Goal: Find specific page/section: Find specific page/section

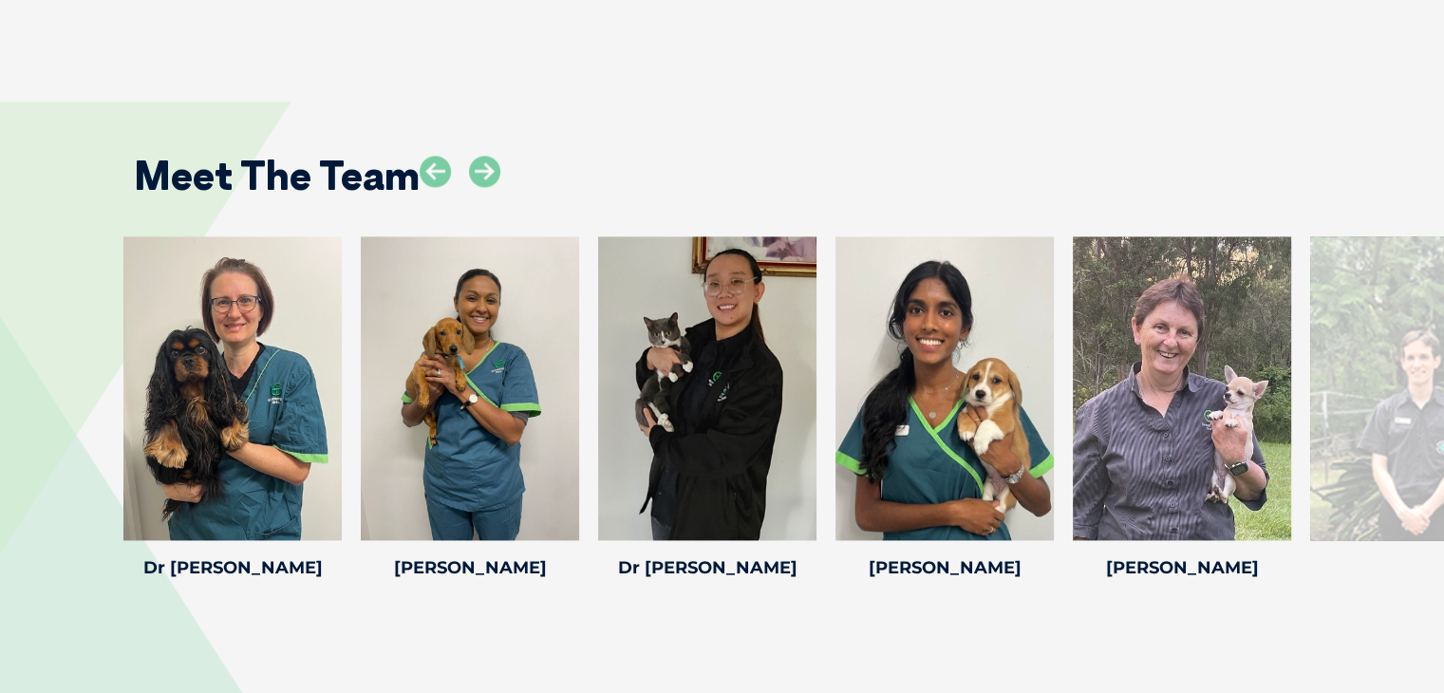
scroll to position [2564, 0]
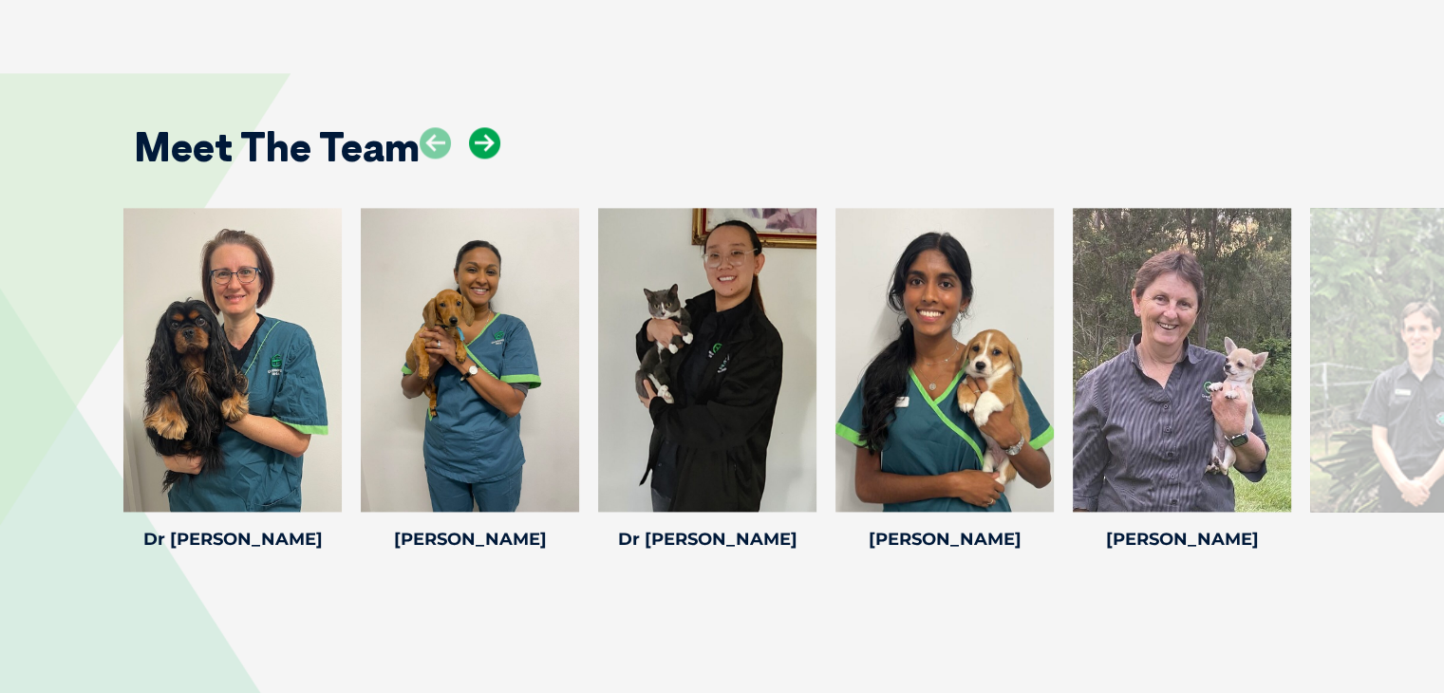
click at [494, 149] on icon at bounding box center [484, 142] width 31 height 31
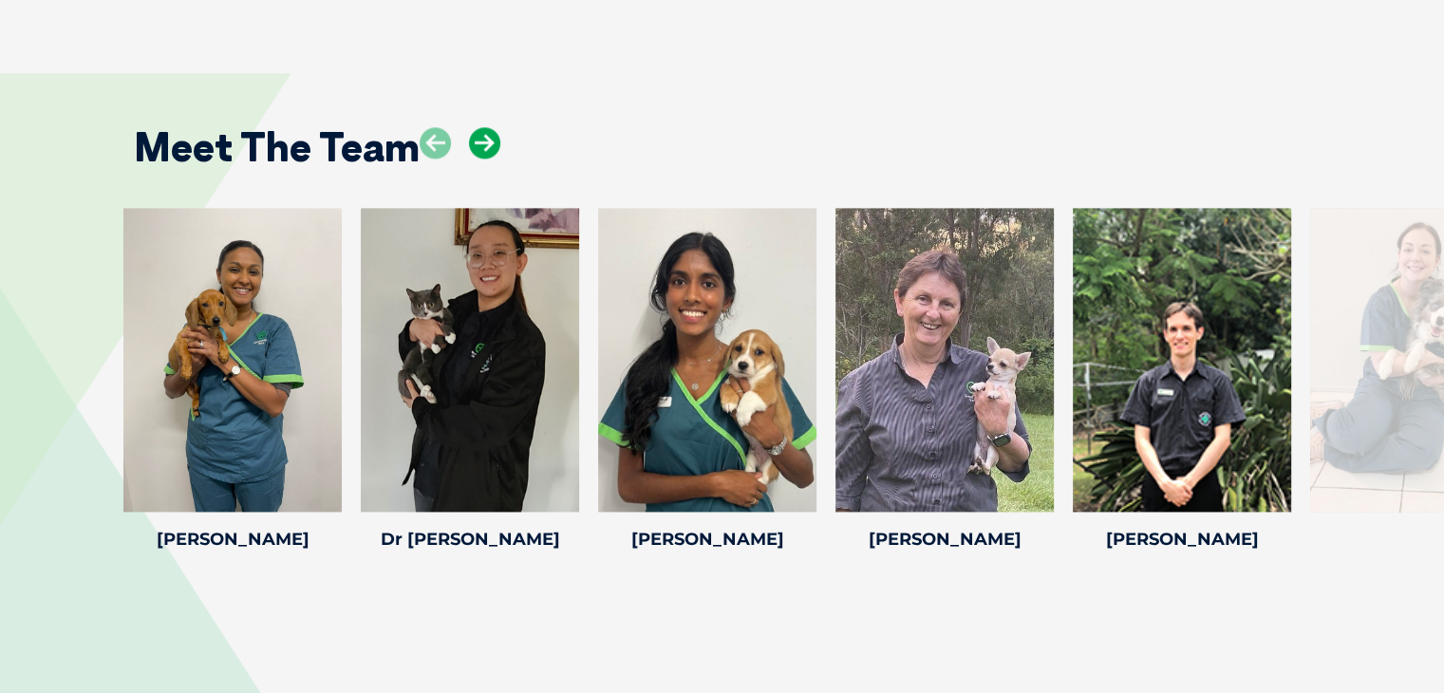
click at [486, 140] on icon at bounding box center [484, 142] width 31 height 31
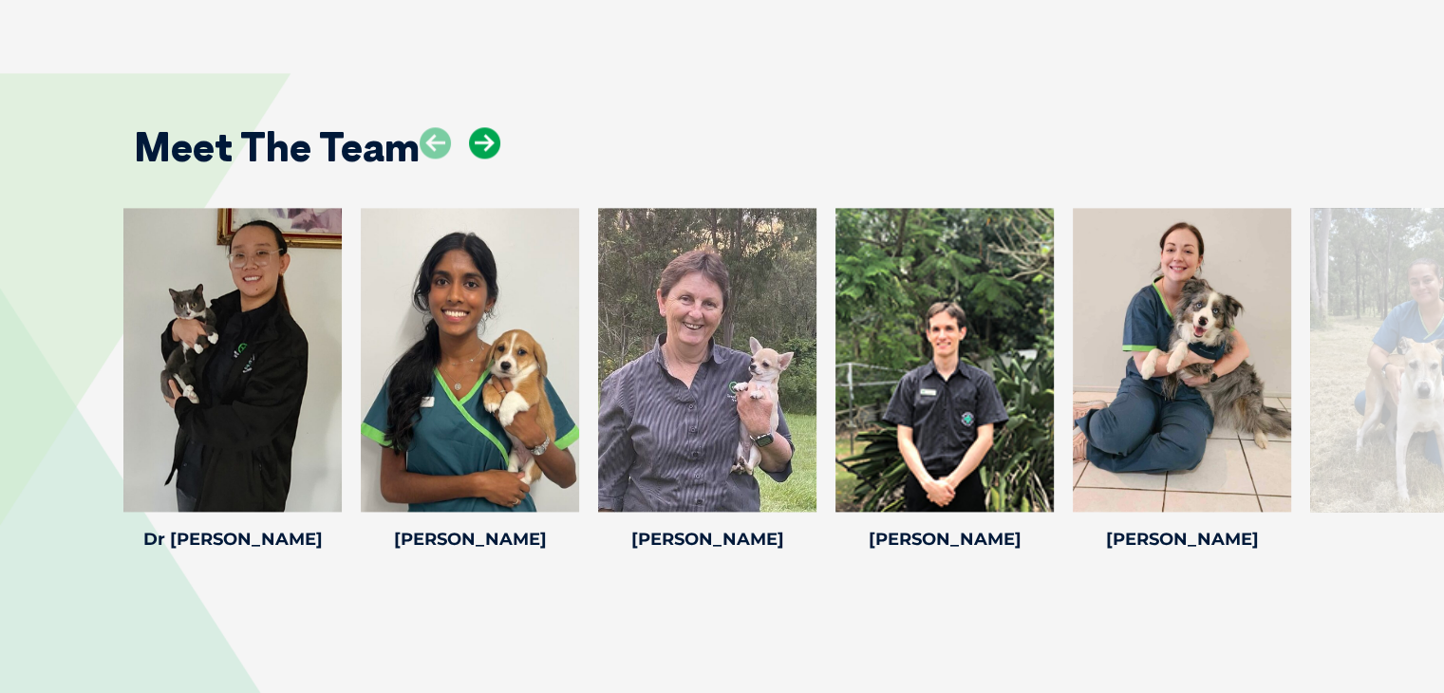
click at [486, 140] on icon at bounding box center [484, 142] width 31 height 31
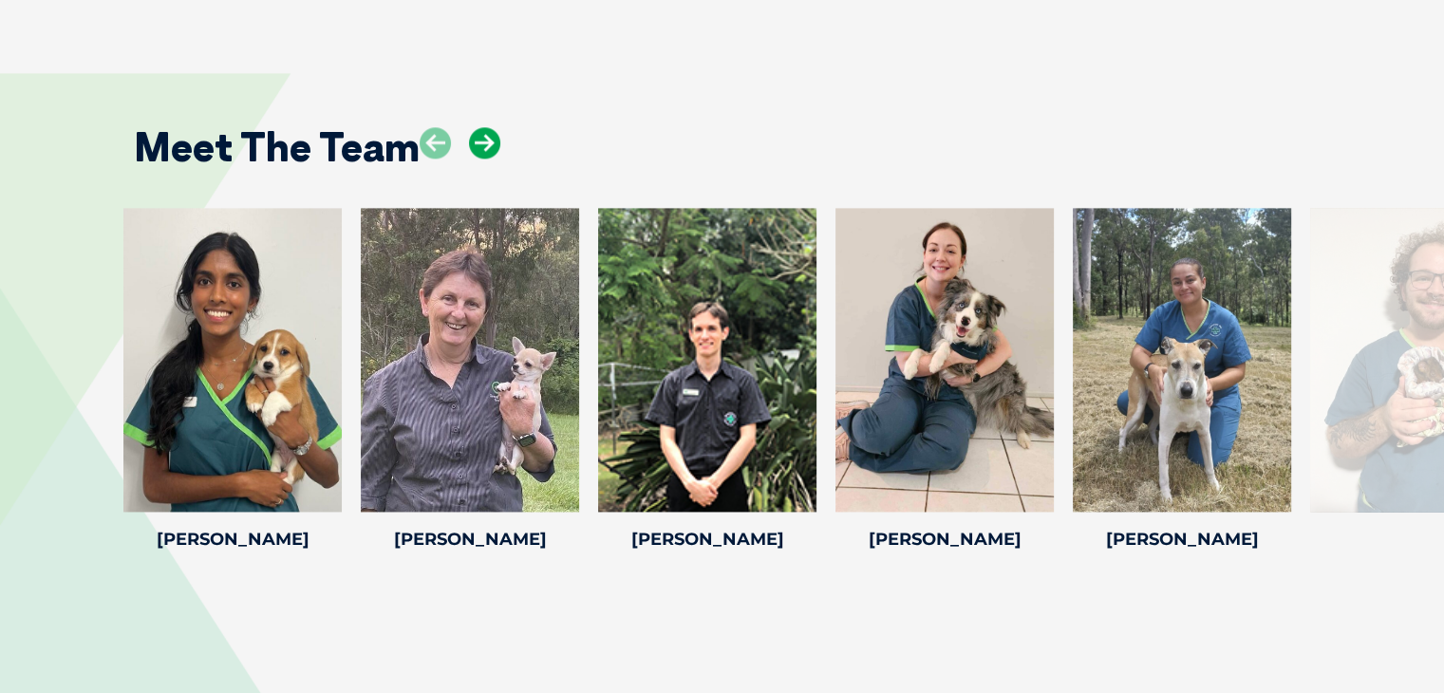
click at [486, 140] on icon at bounding box center [484, 142] width 31 height 31
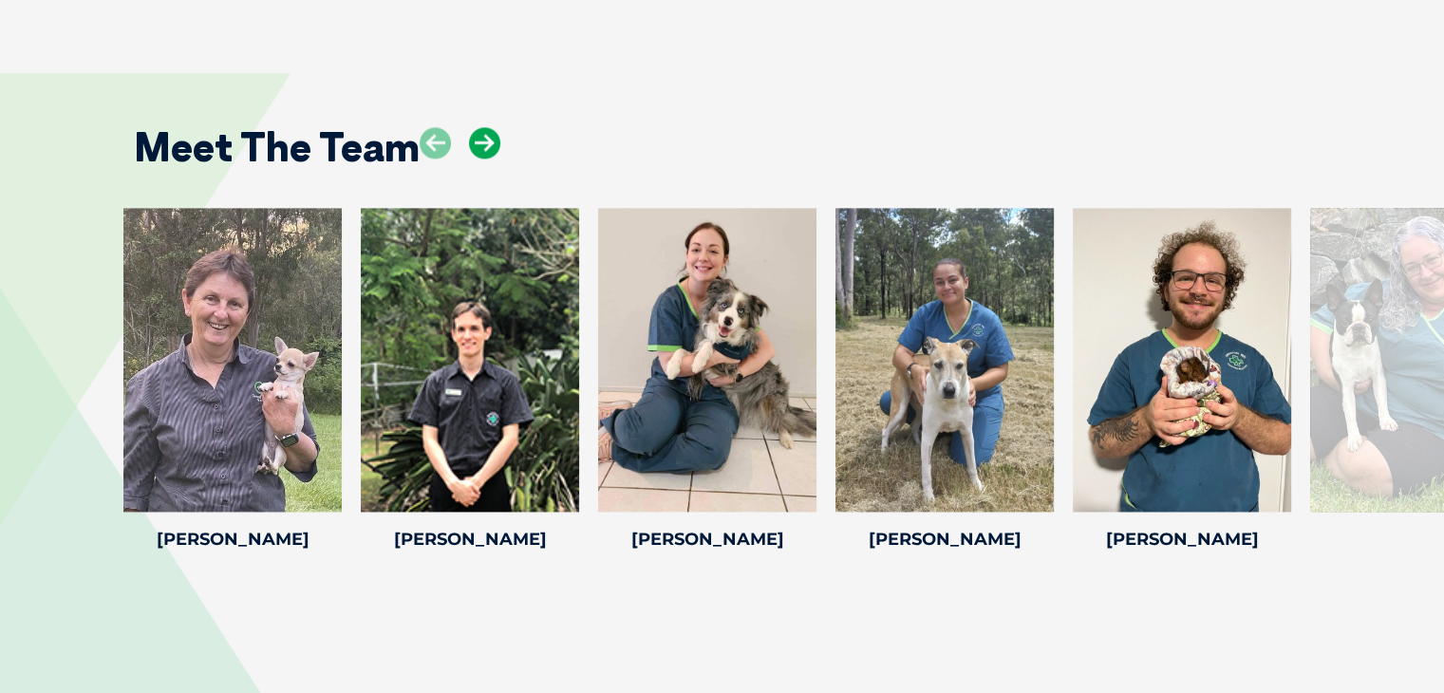
click at [486, 140] on icon at bounding box center [484, 142] width 31 height 31
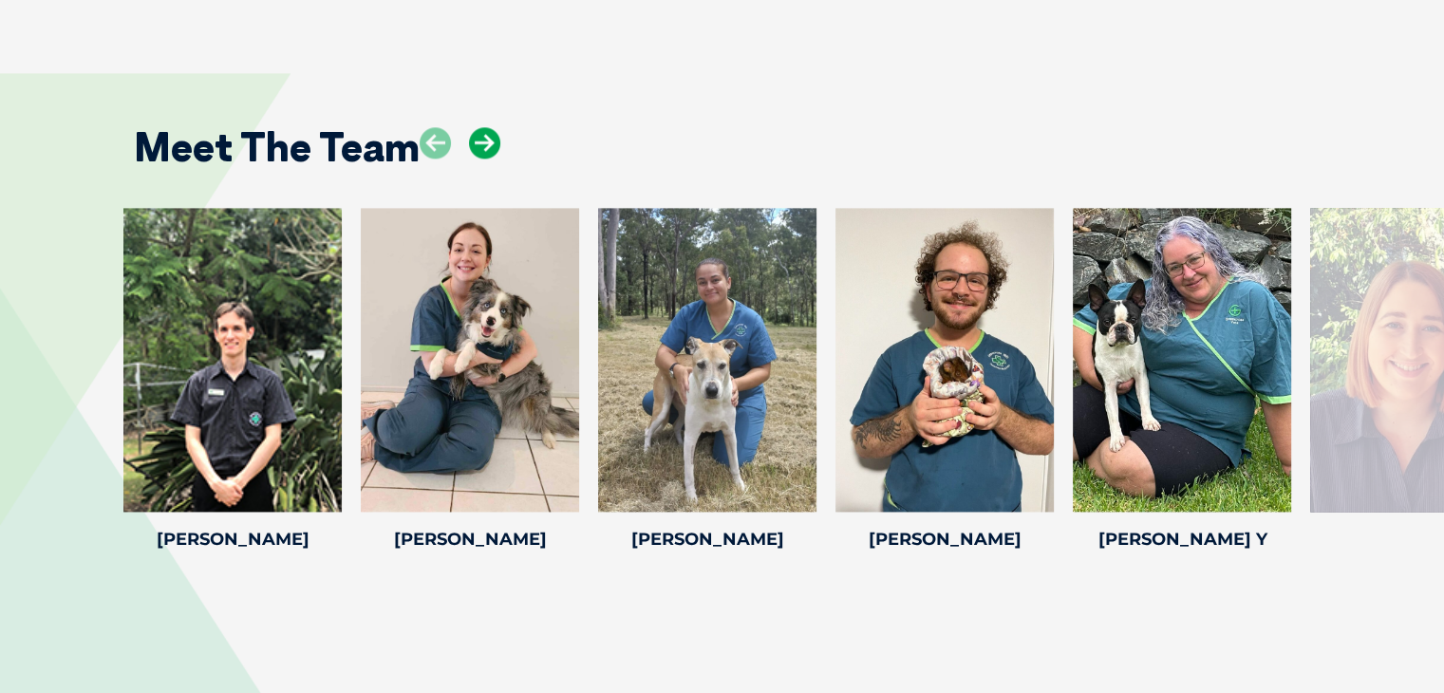
click at [486, 140] on icon at bounding box center [484, 142] width 31 height 31
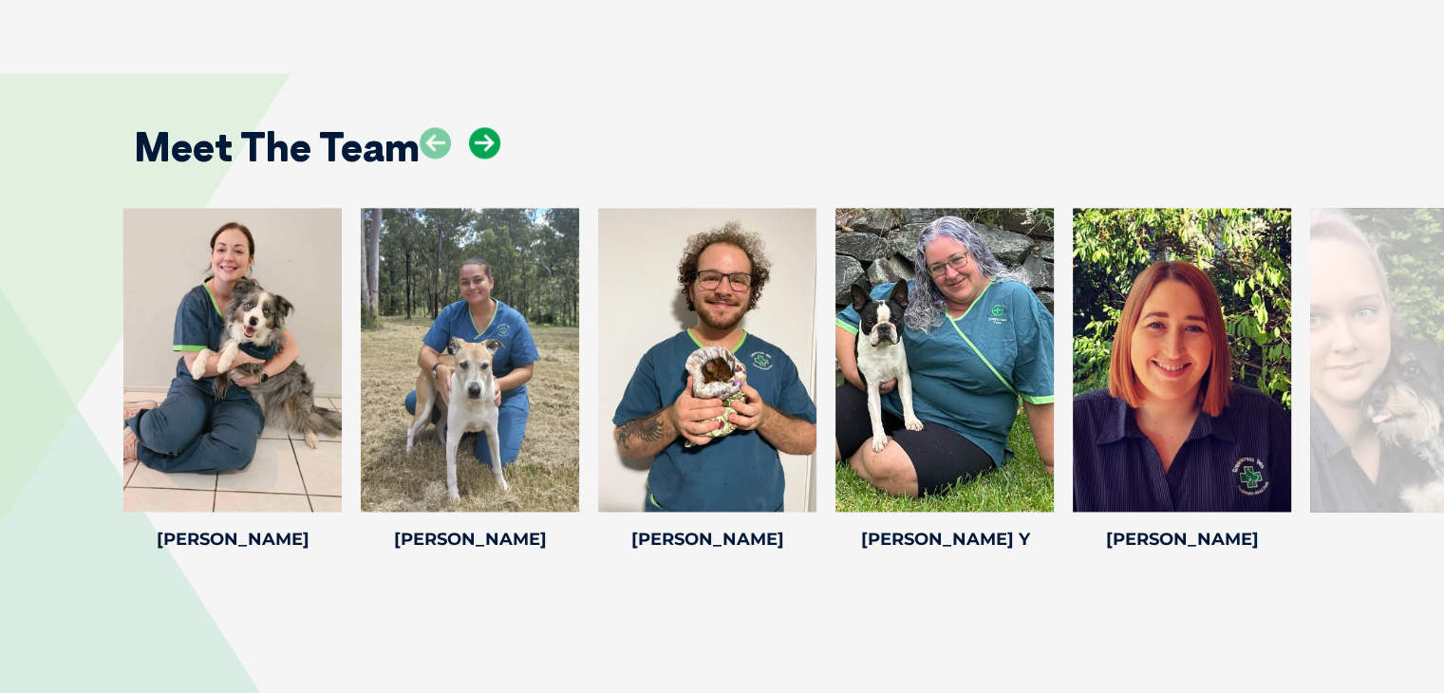
click at [486, 140] on icon at bounding box center [484, 142] width 31 height 31
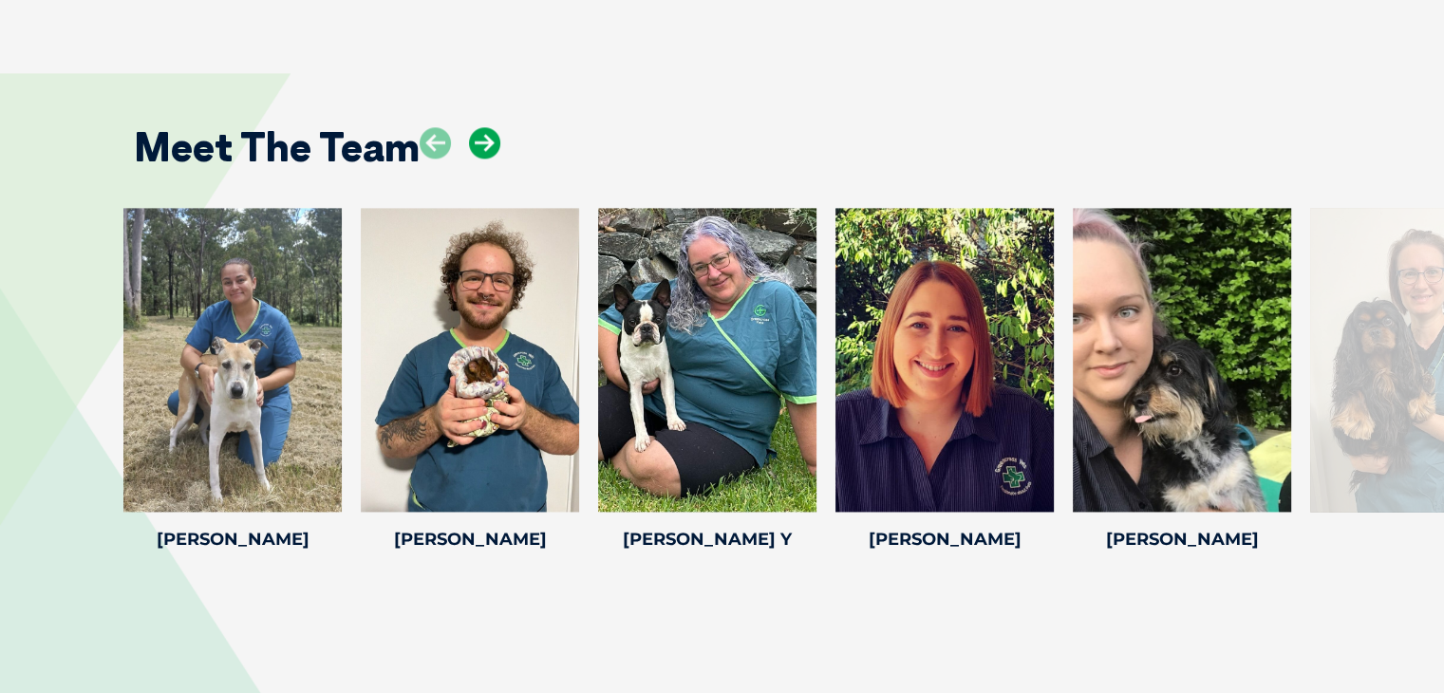
click at [486, 140] on icon at bounding box center [484, 142] width 31 height 31
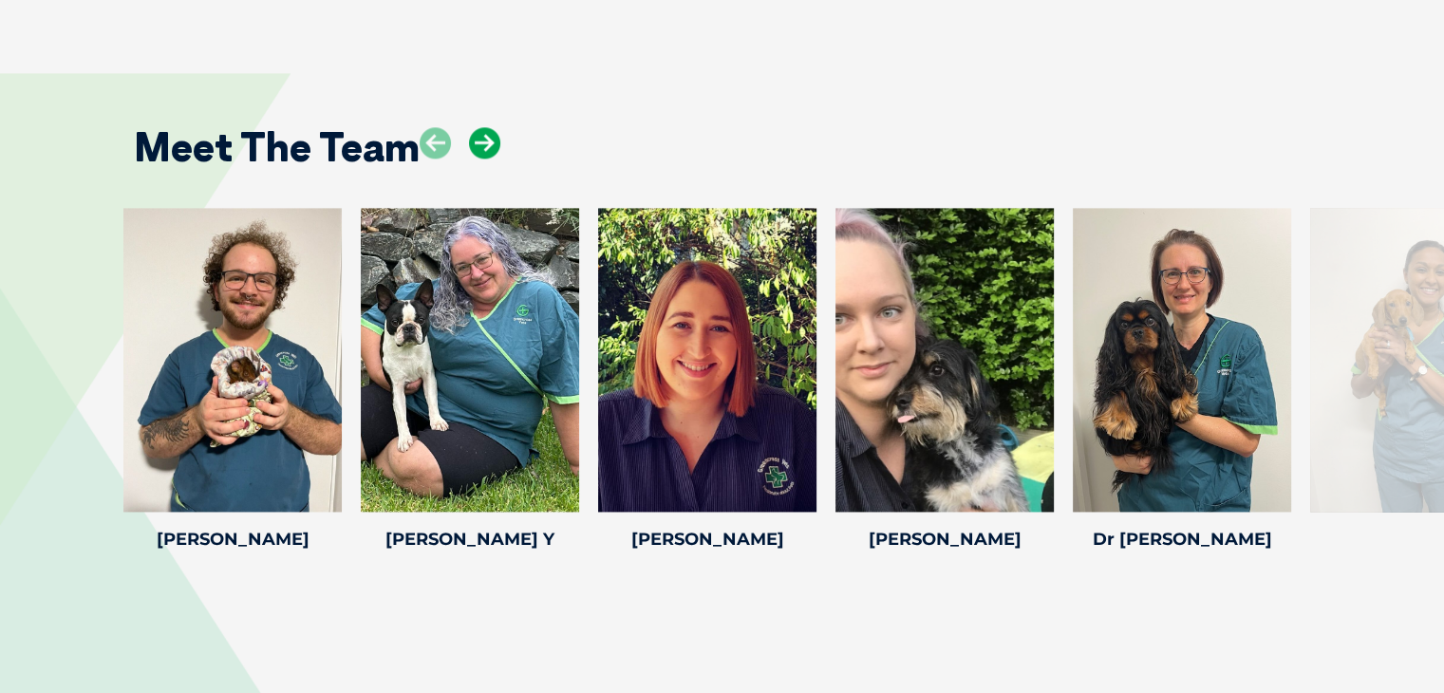
click at [486, 140] on icon at bounding box center [484, 142] width 31 height 31
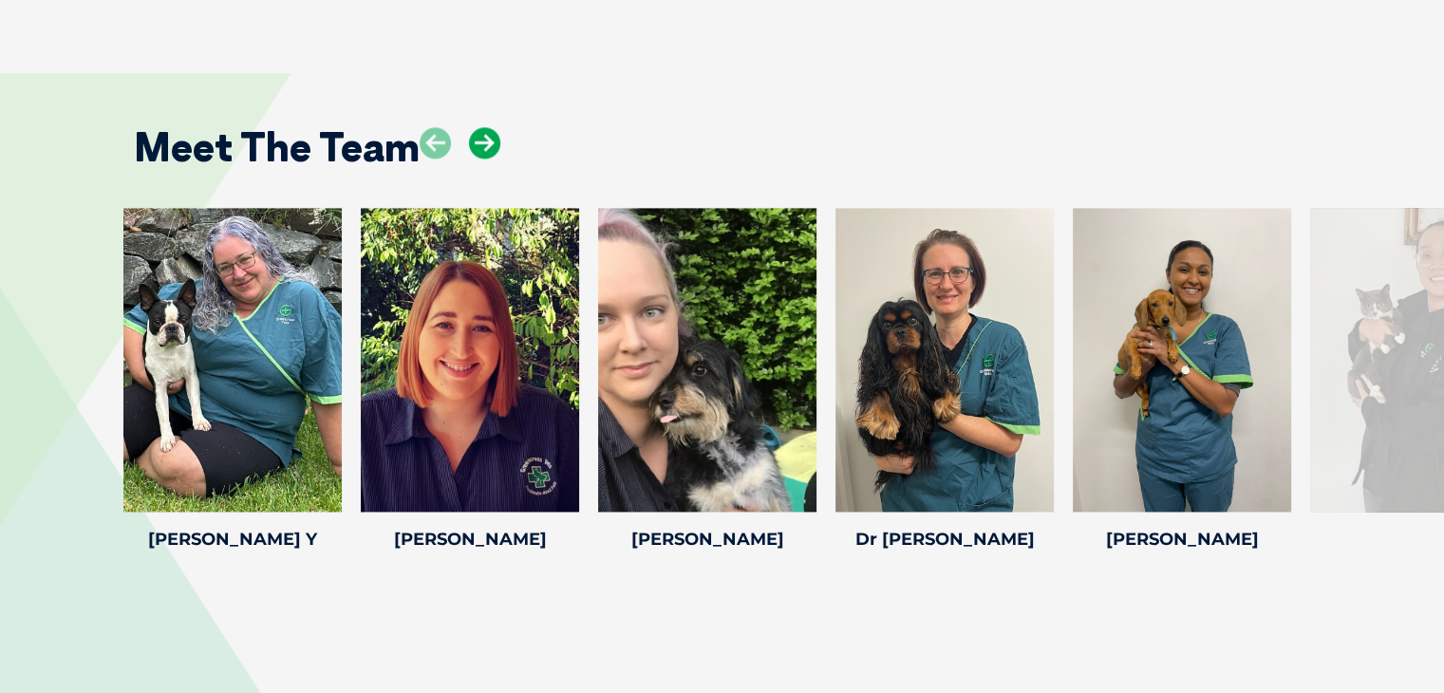
click at [486, 140] on icon at bounding box center [484, 142] width 31 height 31
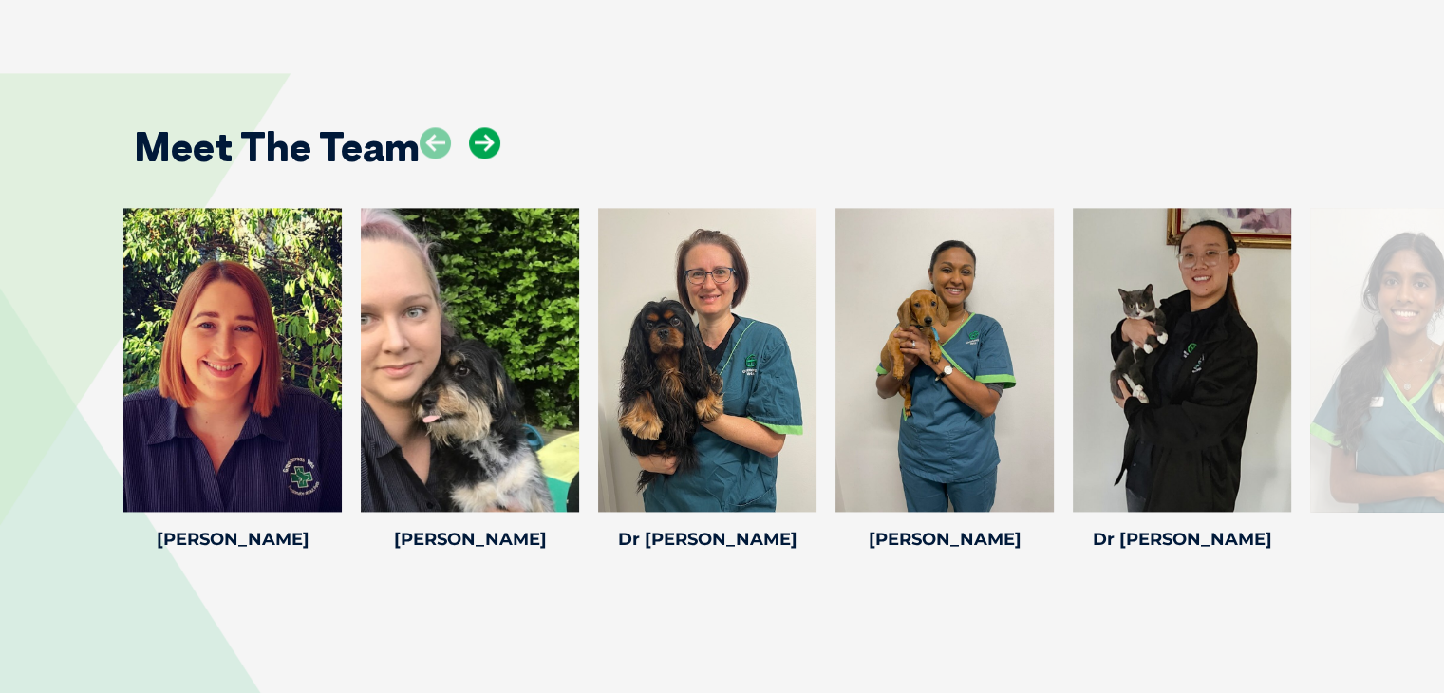
click at [486, 140] on icon at bounding box center [484, 142] width 31 height 31
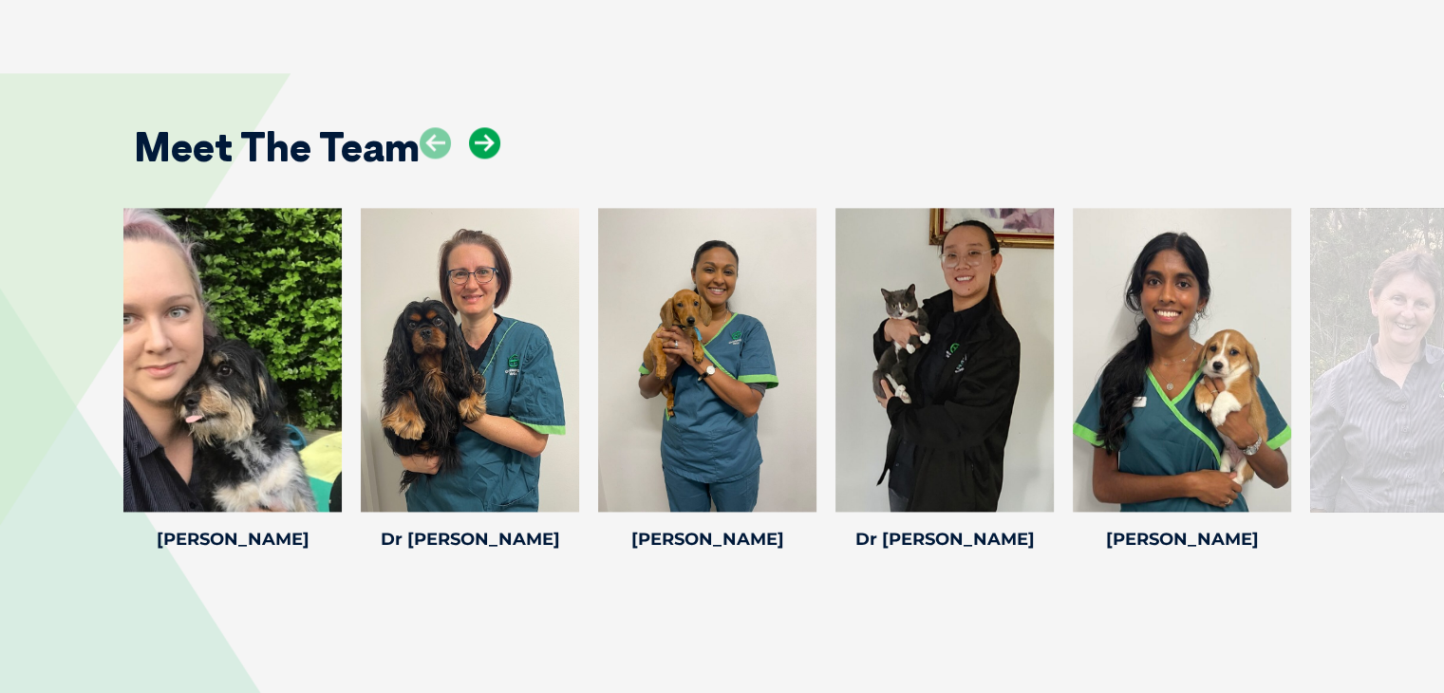
click at [486, 140] on icon at bounding box center [484, 142] width 31 height 31
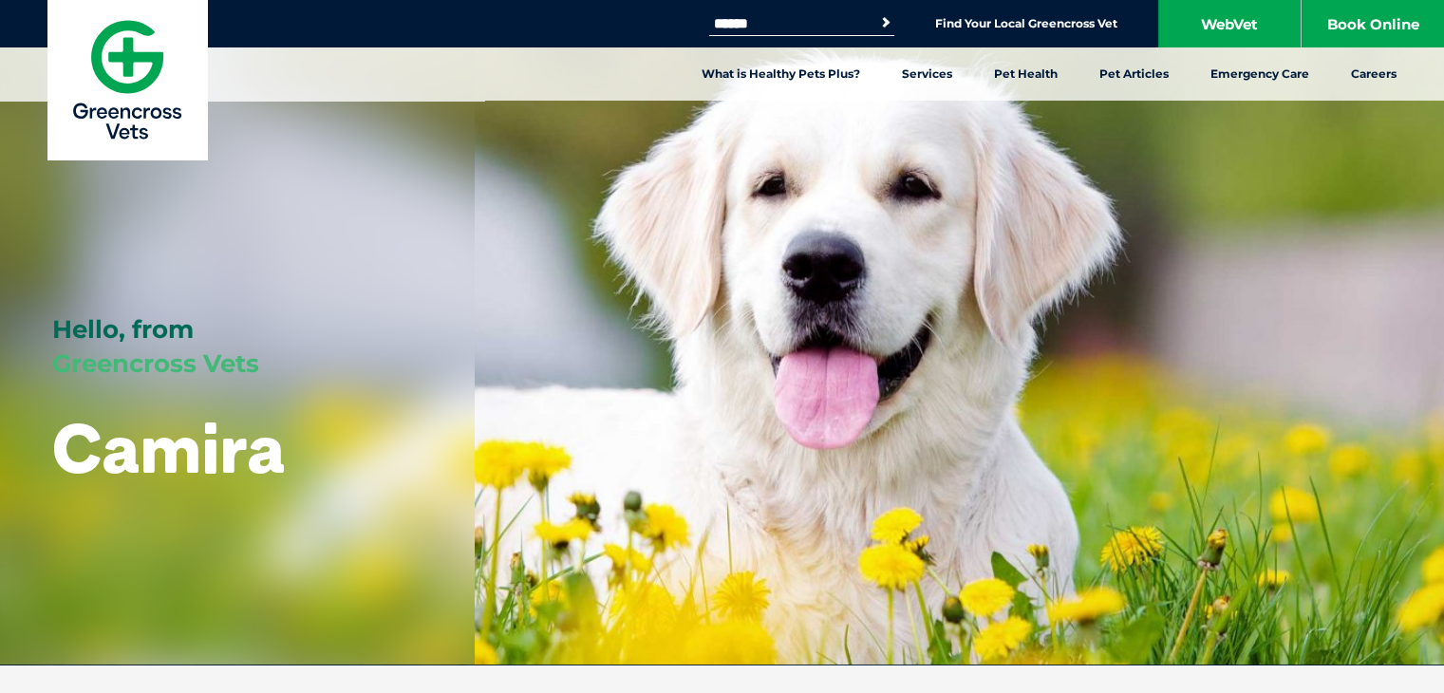
scroll to position [0, 0]
click at [737, 31] on input "Search for:" at bounding box center [789, 23] width 161 height 15
type input "**********"
click at [876, 13] on button "Search" at bounding box center [885, 22] width 19 height 19
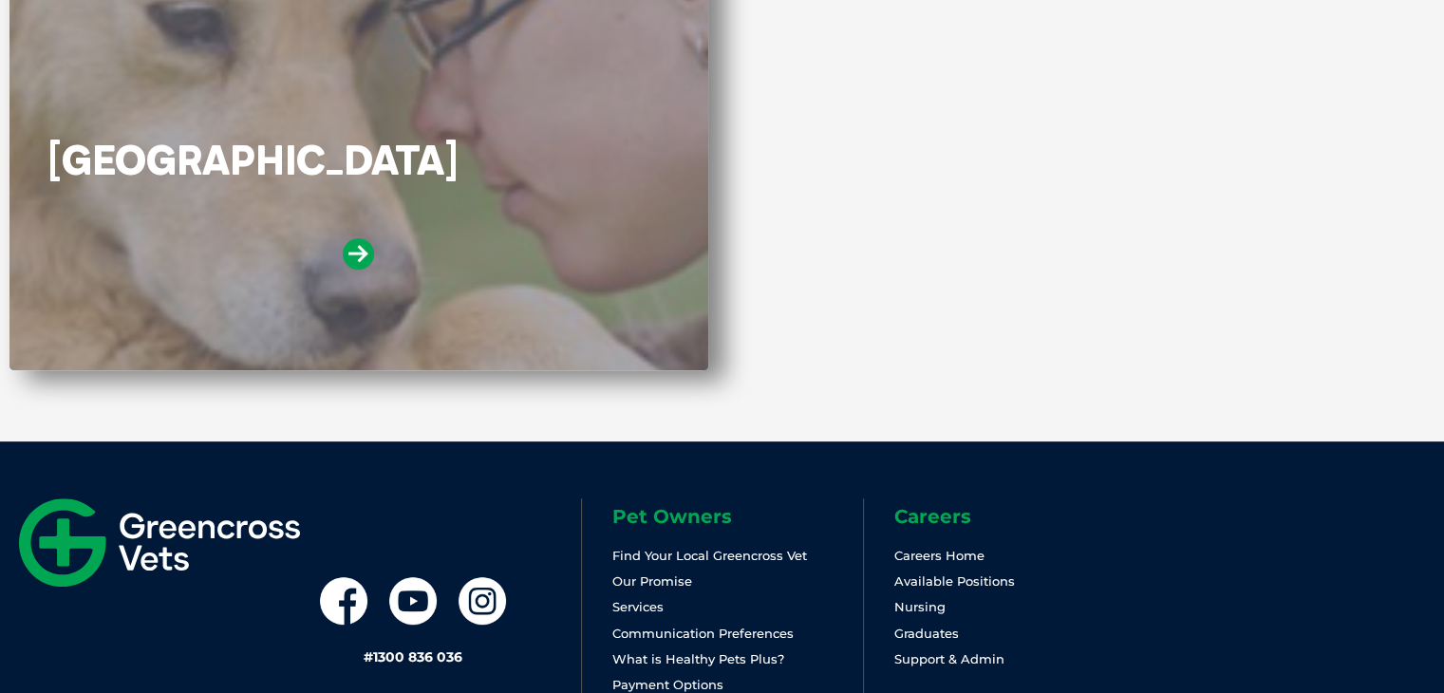
scroll to position [570, 0]
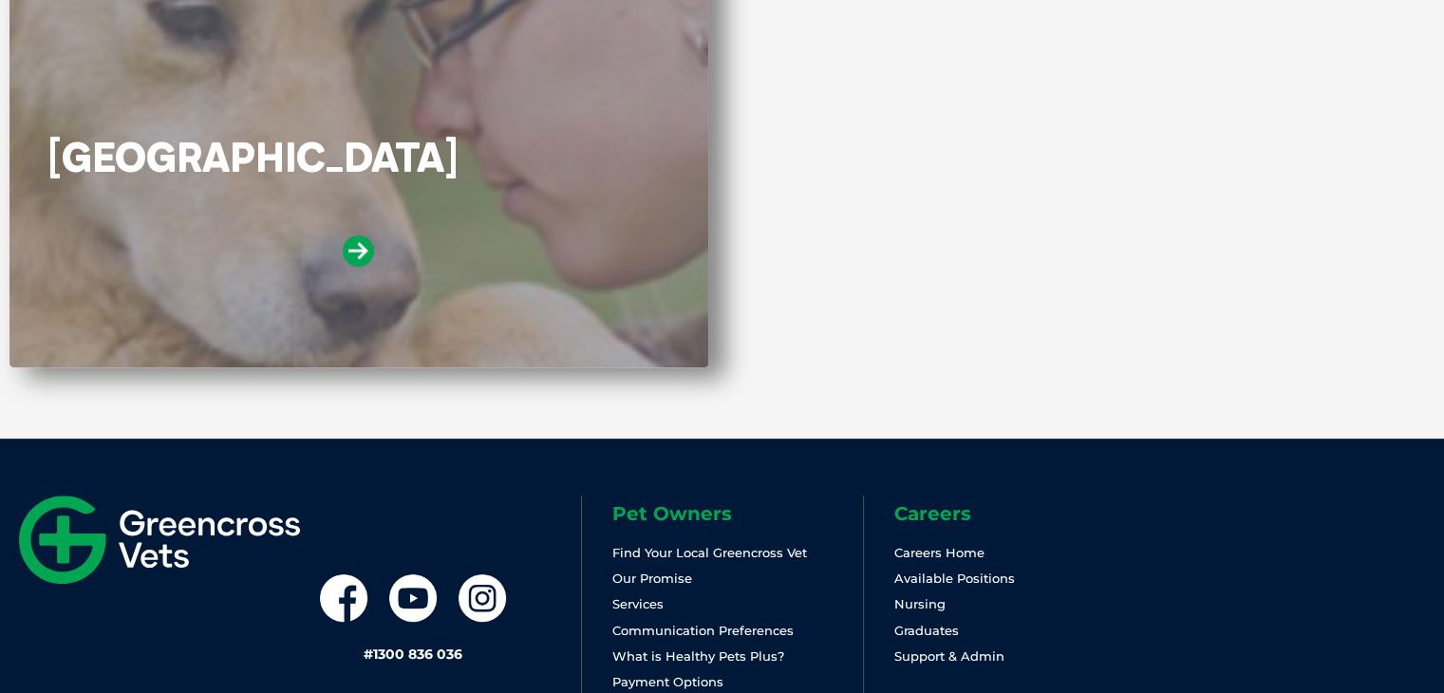
click at [255, 192] on div "Browns Plains" at bounding box center [358, 230] width 623 height 191
click at [348, 250] on icon at bounding box center [358, 250] width 31 height 31
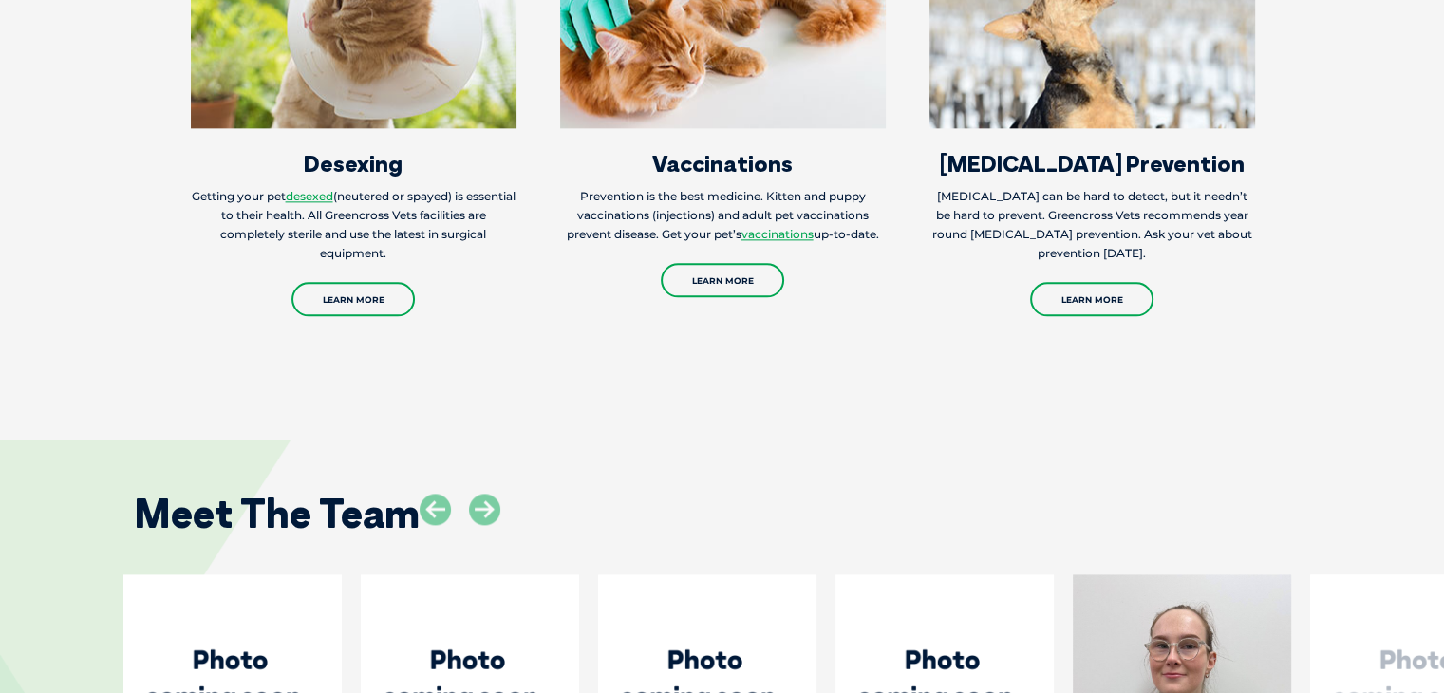
scroll to position [2659, 0]
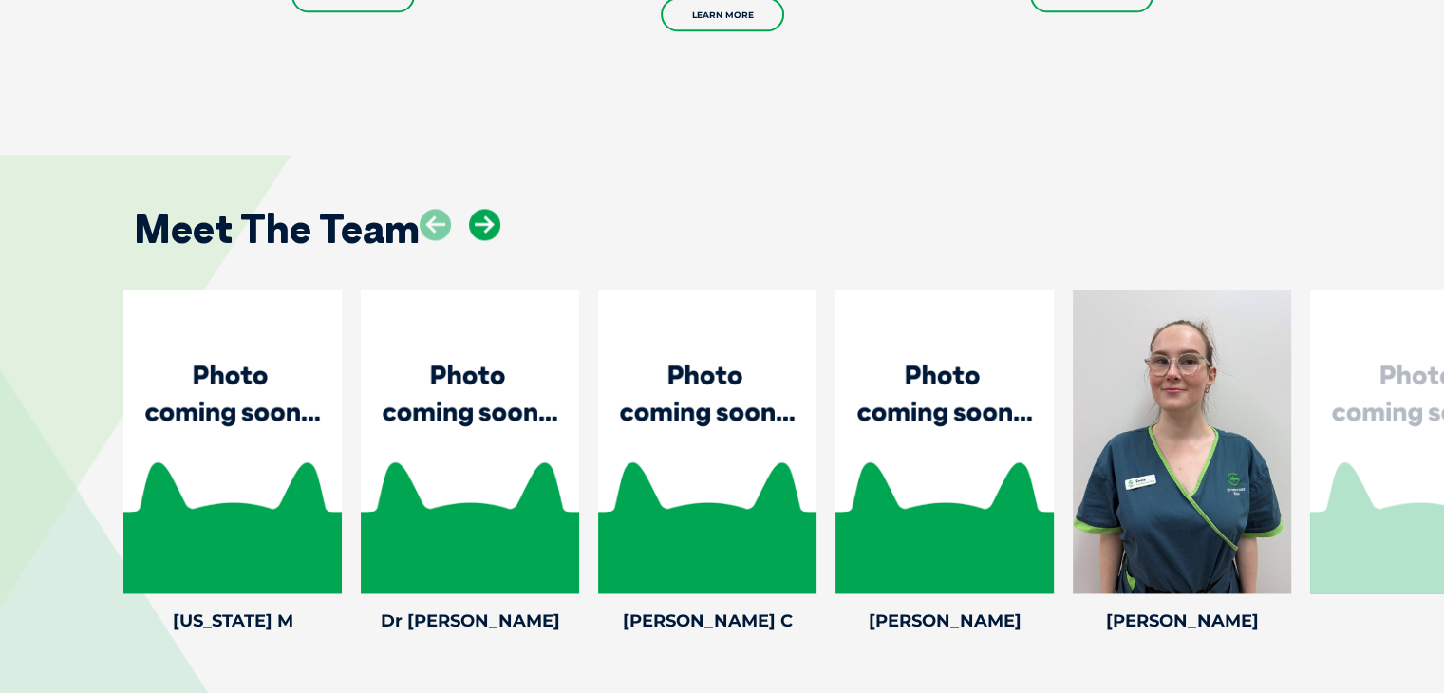
click at [497, 209] on icon at bounding box center [484, 224] width 31 height 31
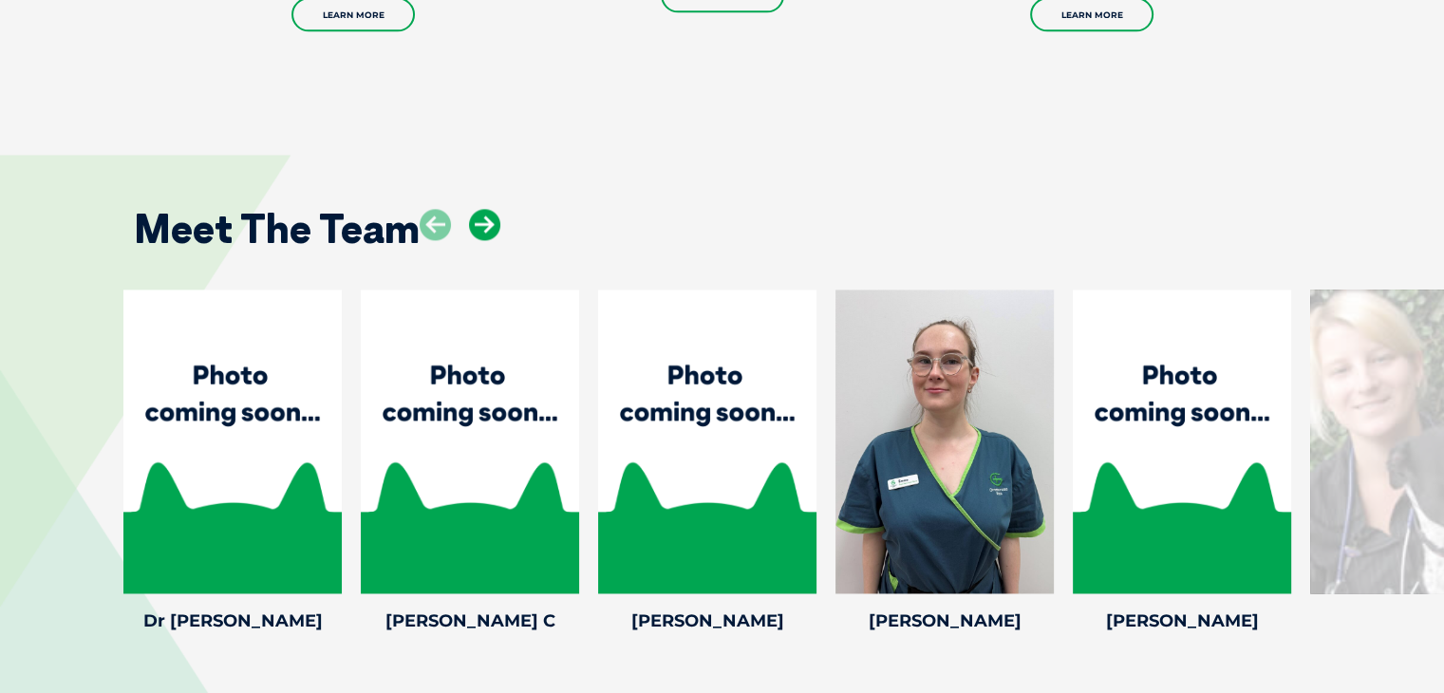
click at [494, 209] on icon at bounding box center [484, 224] width 31 height 31
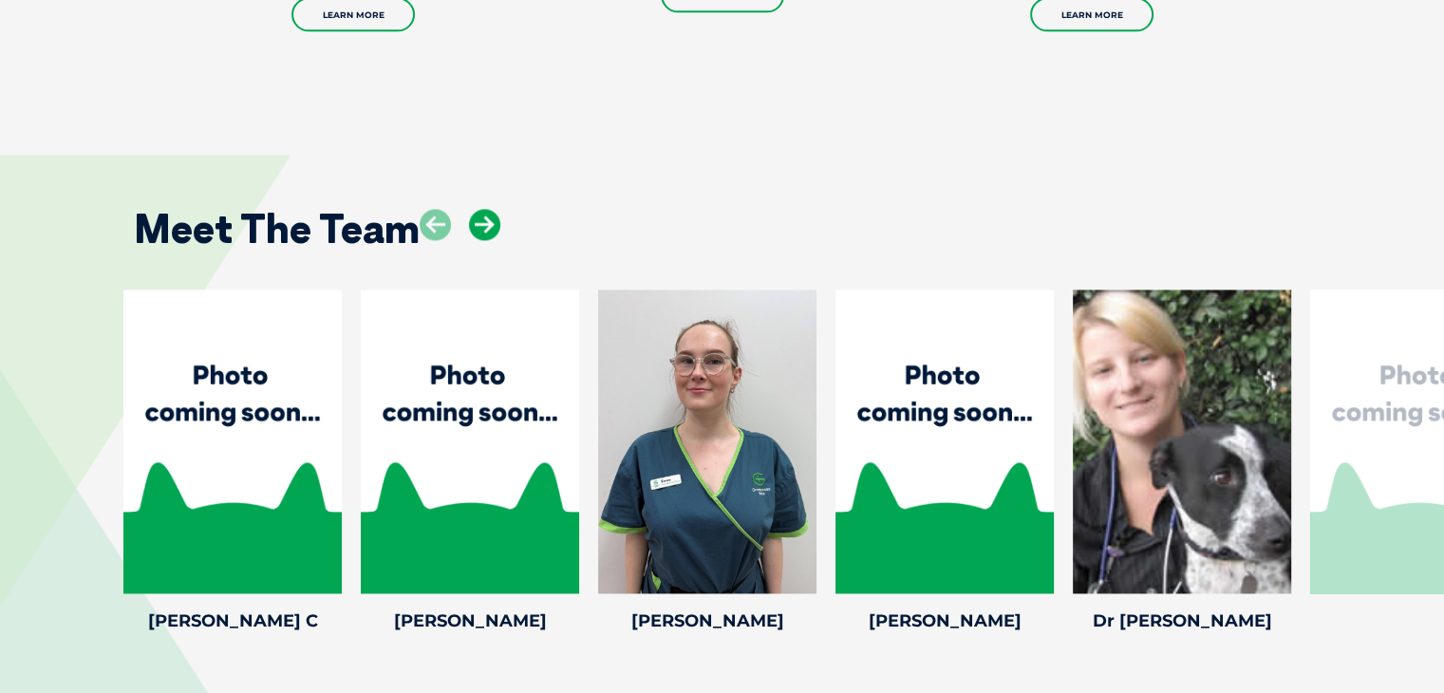
click at [494, 209] on icon at bounding box center [484, 224] width 31 height 31
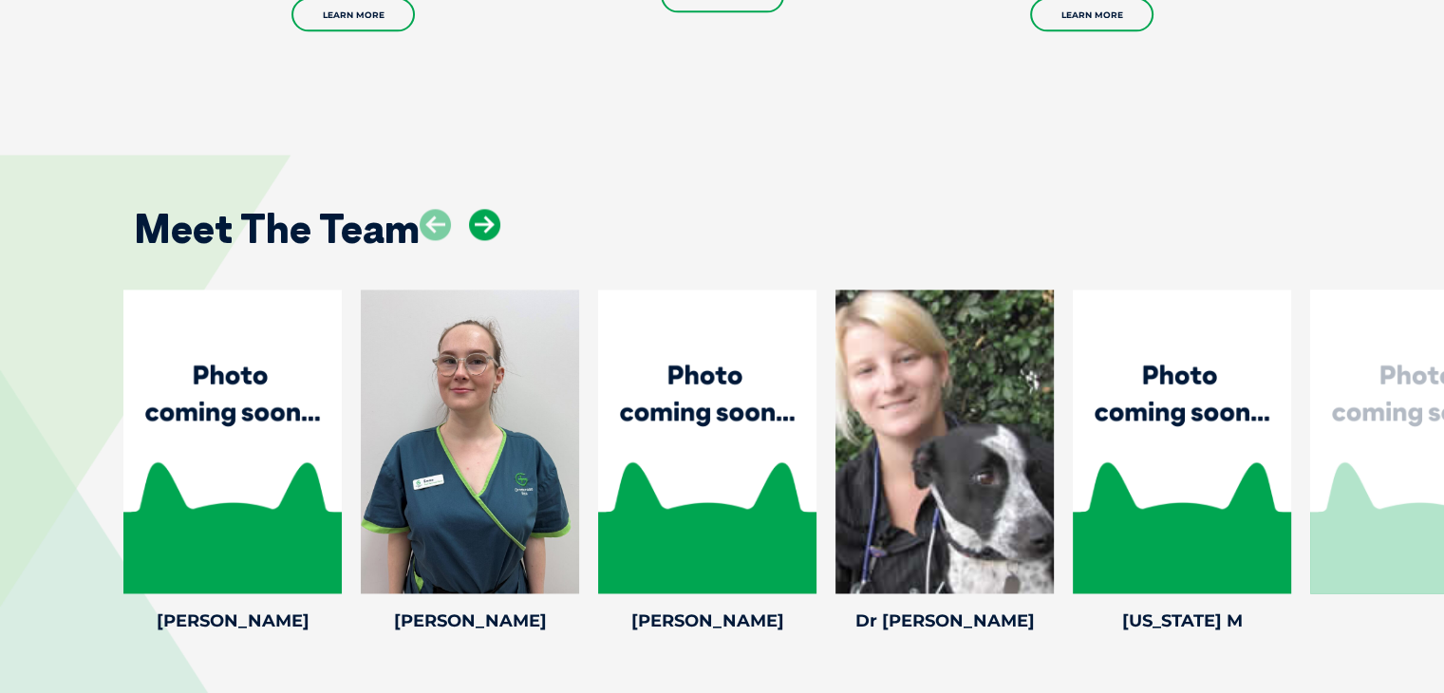
click at [494, 209] on icon at bounding box center [484, 224] width 31 height 31
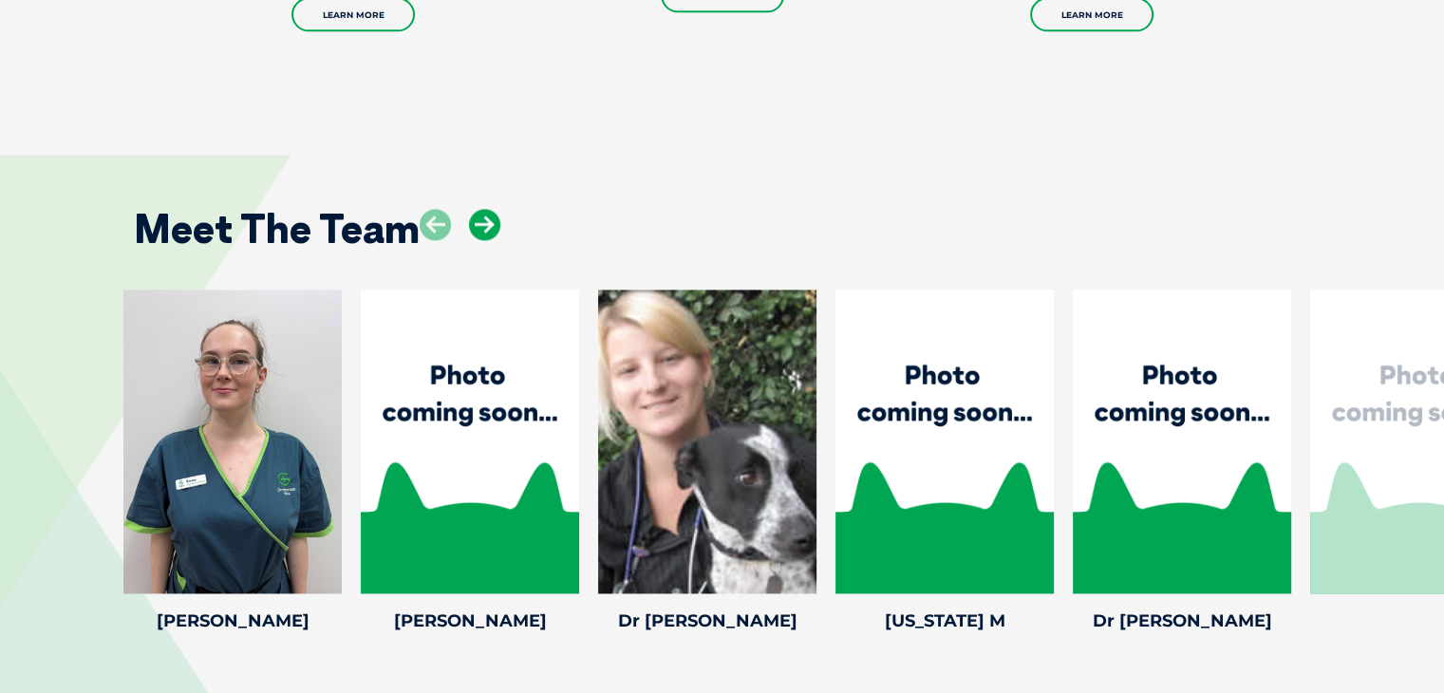
click at [494, 209] on icon at bounding box center [484, 224] width 31 height 31
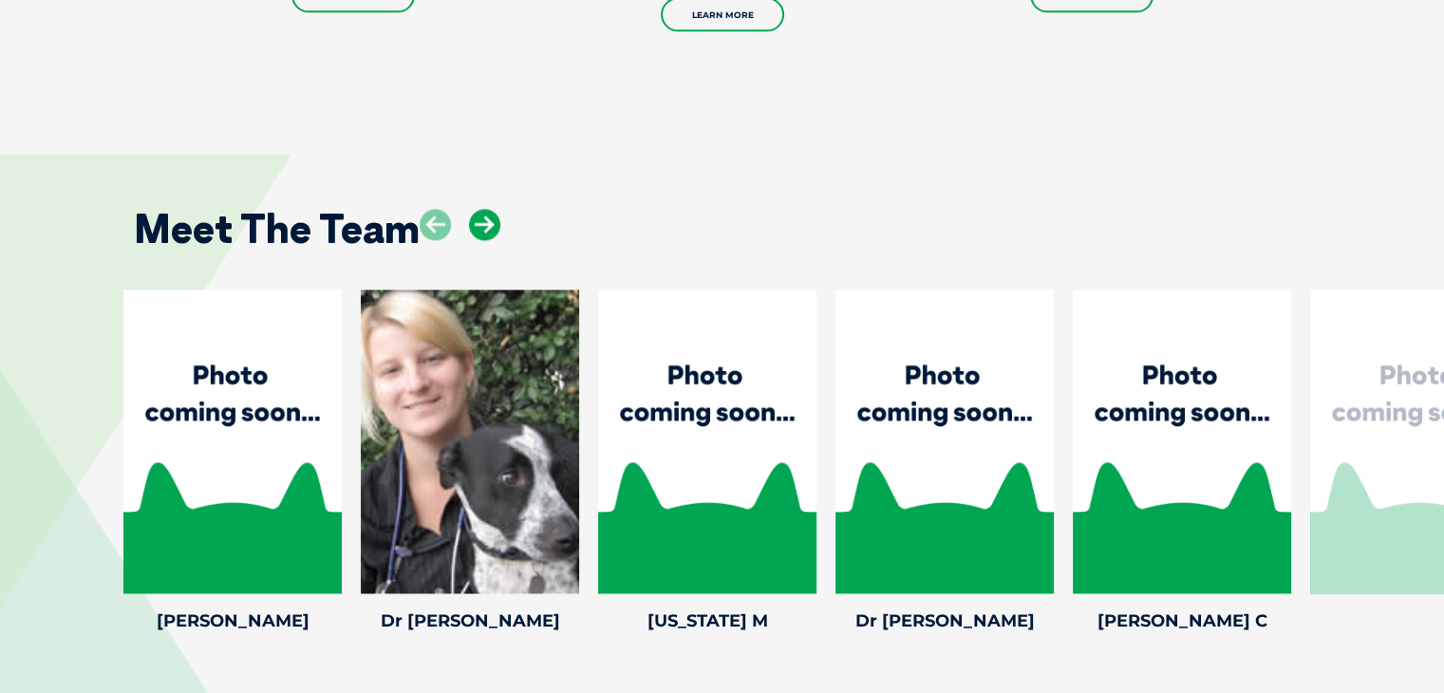
click at [494, 209] on icon at bounding box center [484, 224] width 31 height 31
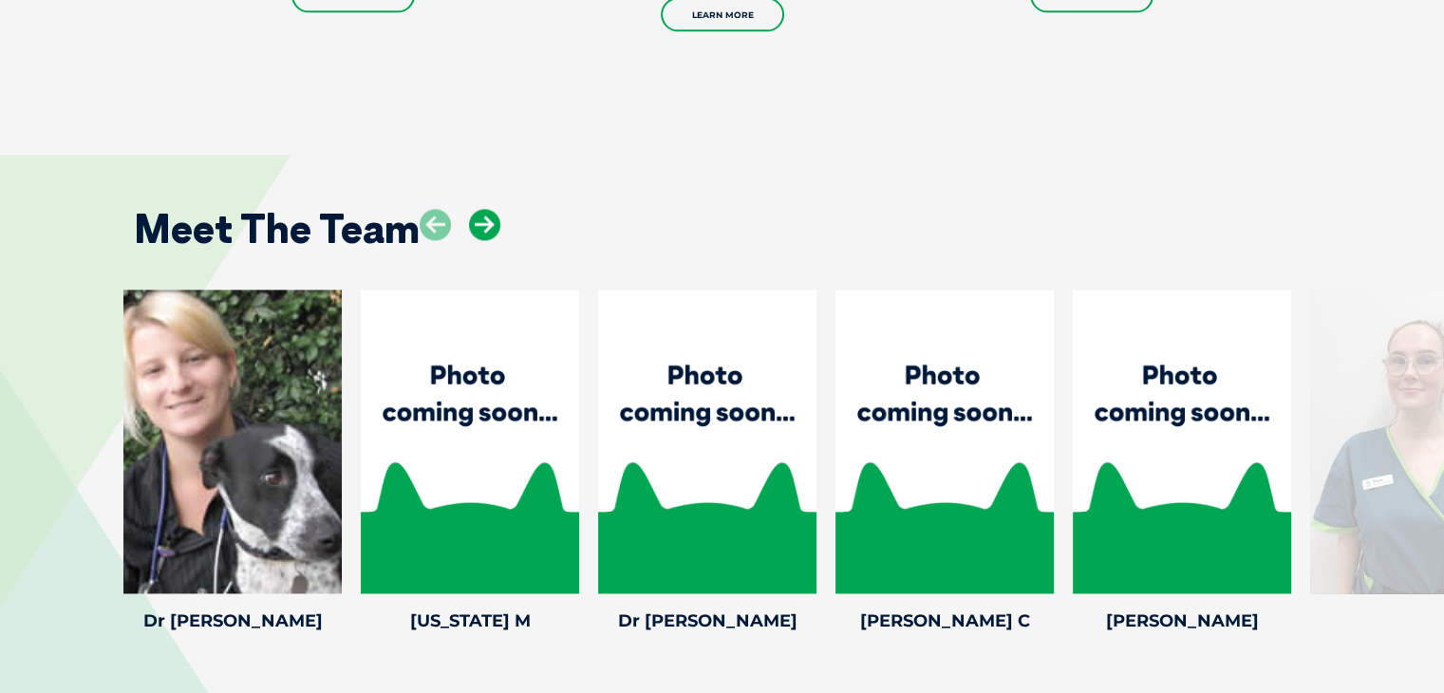
click at [494, 209] on icon at bounding box center [484, 224] width 31 height 31
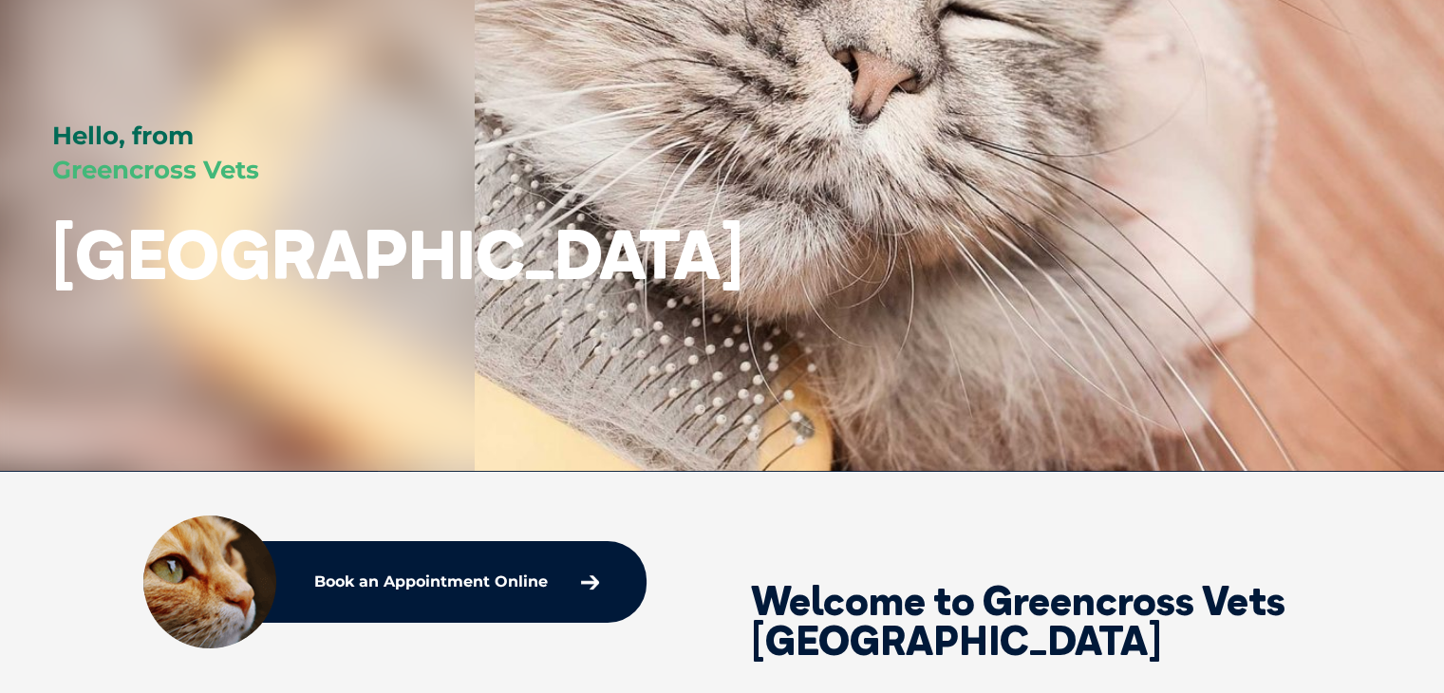
scroll to position [0, 0]
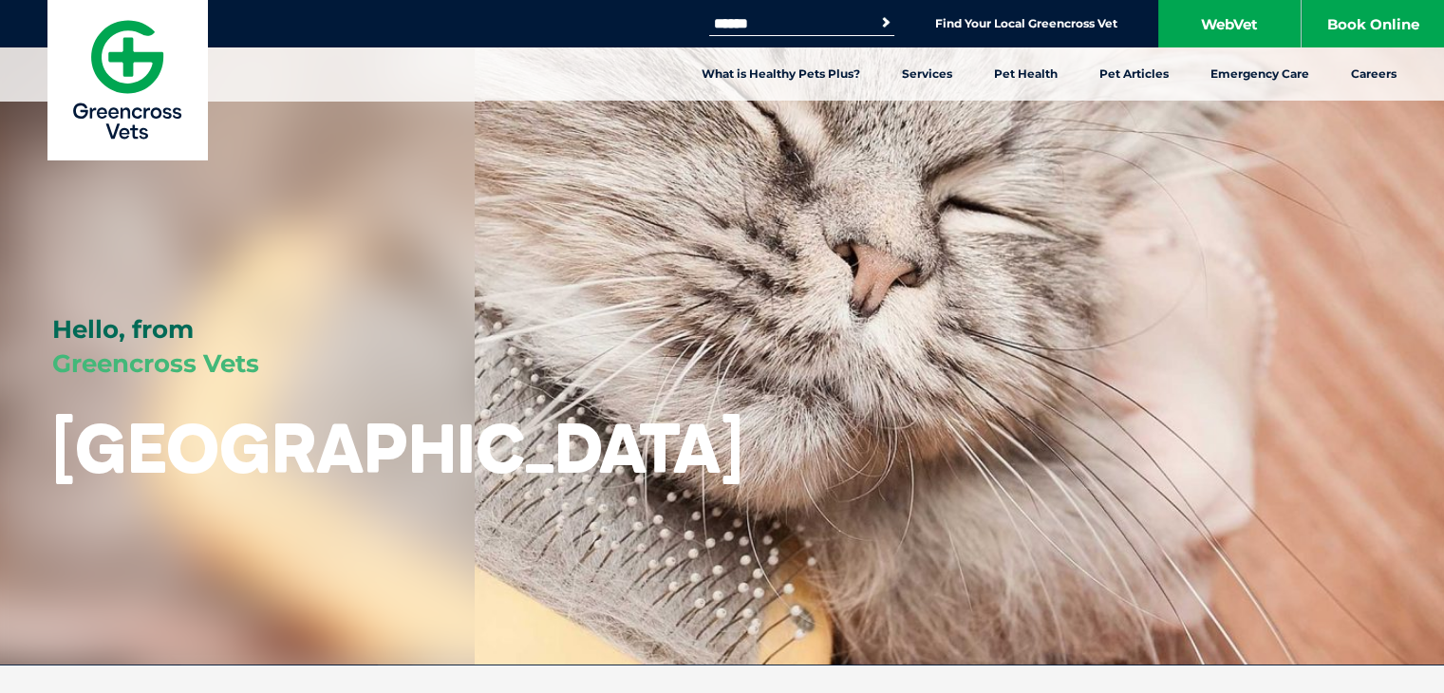
click at [771, 26] on input "Search for:" at bounding box center [789, 23] width 161 height 15
type input "**********"
click at [876, 13] on button "Search" at bounding box center [885, 22] width 19 height 19
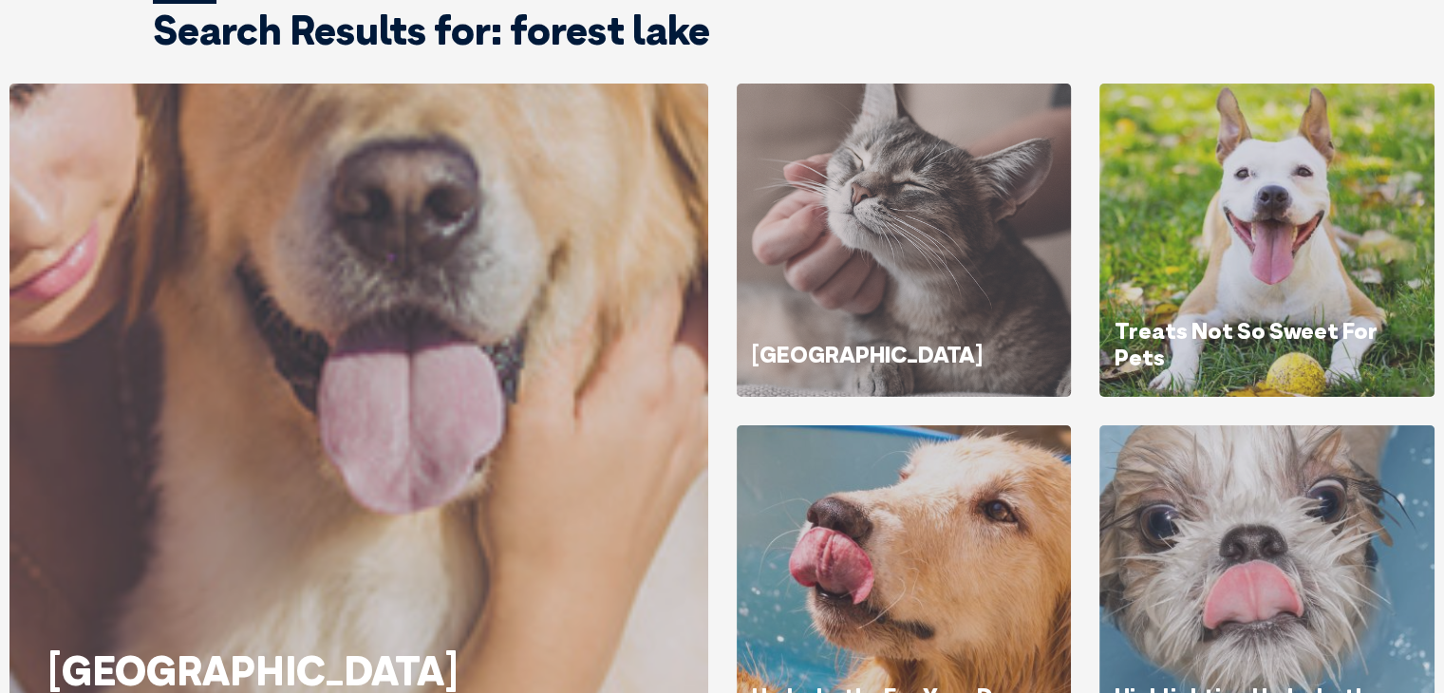
scroll to position [285, 0]
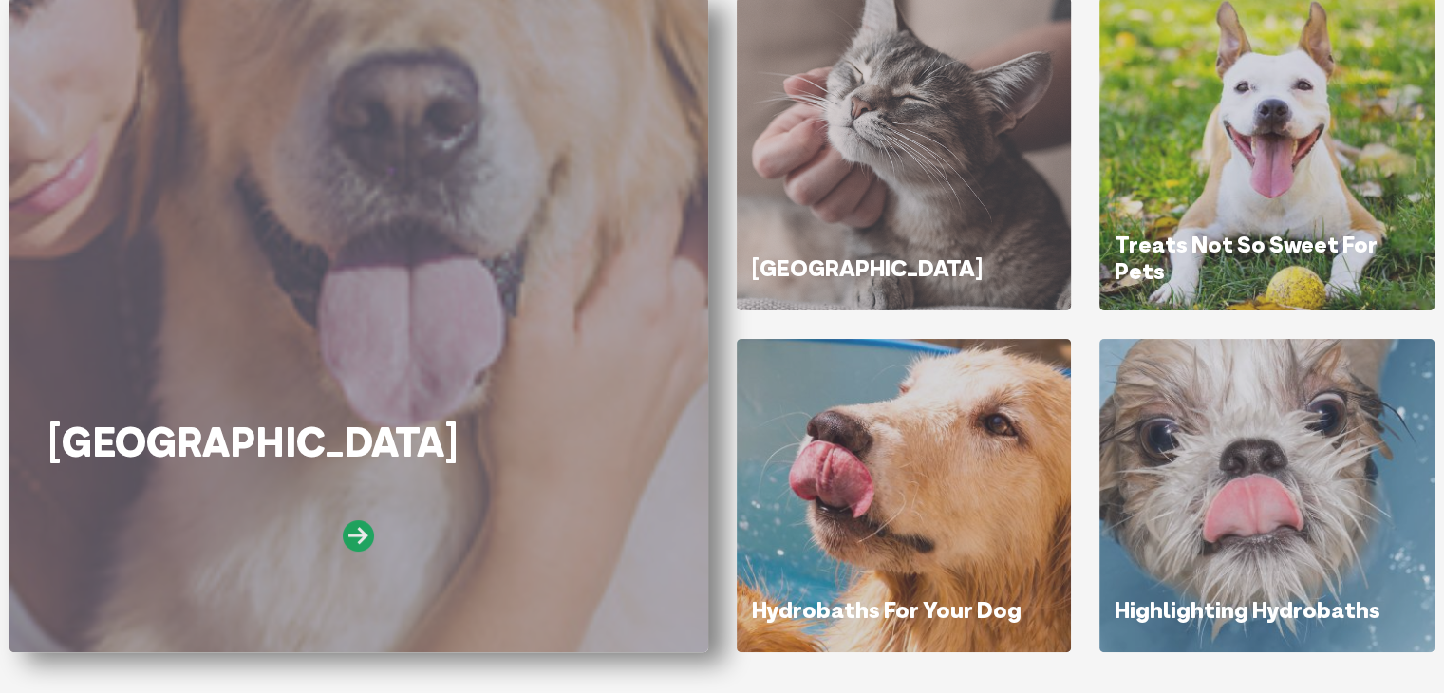
click at [356, 536] on icon at bounding box center [358, 535] width 31 height 31
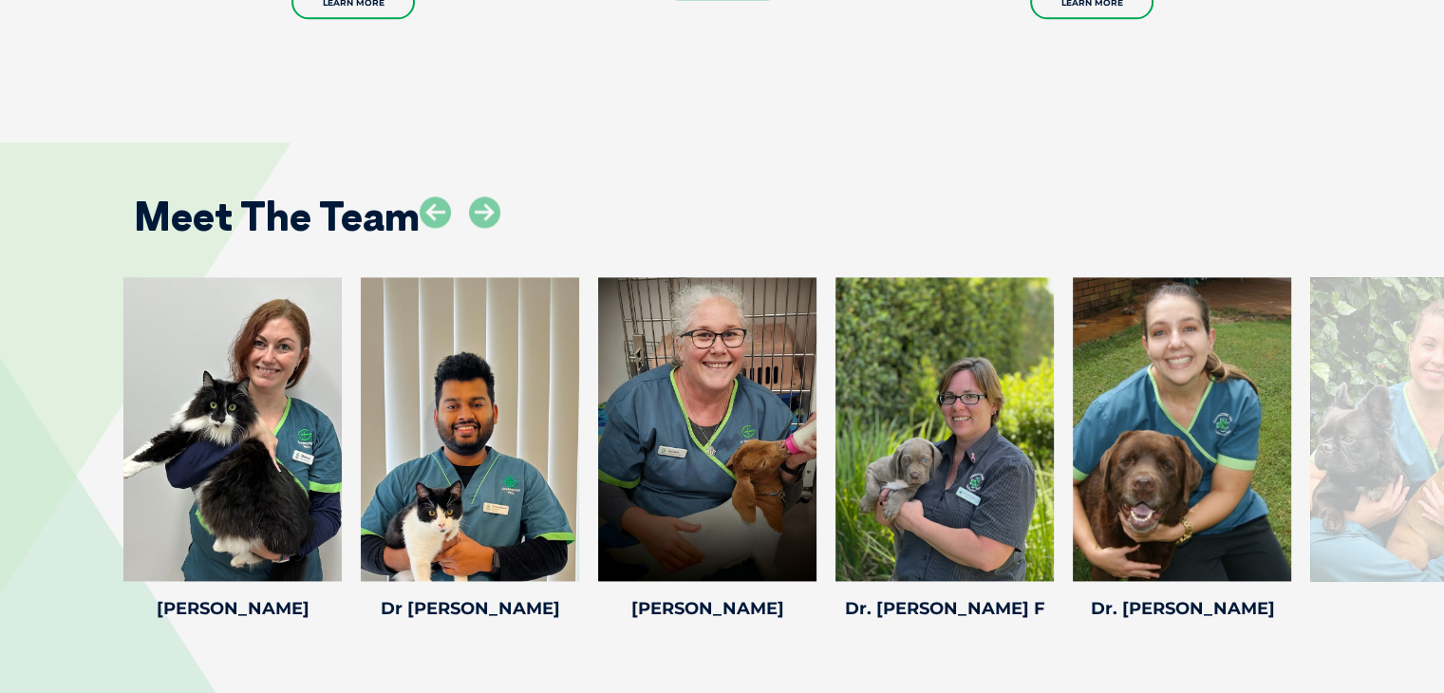
scroll to position [2564, 0]
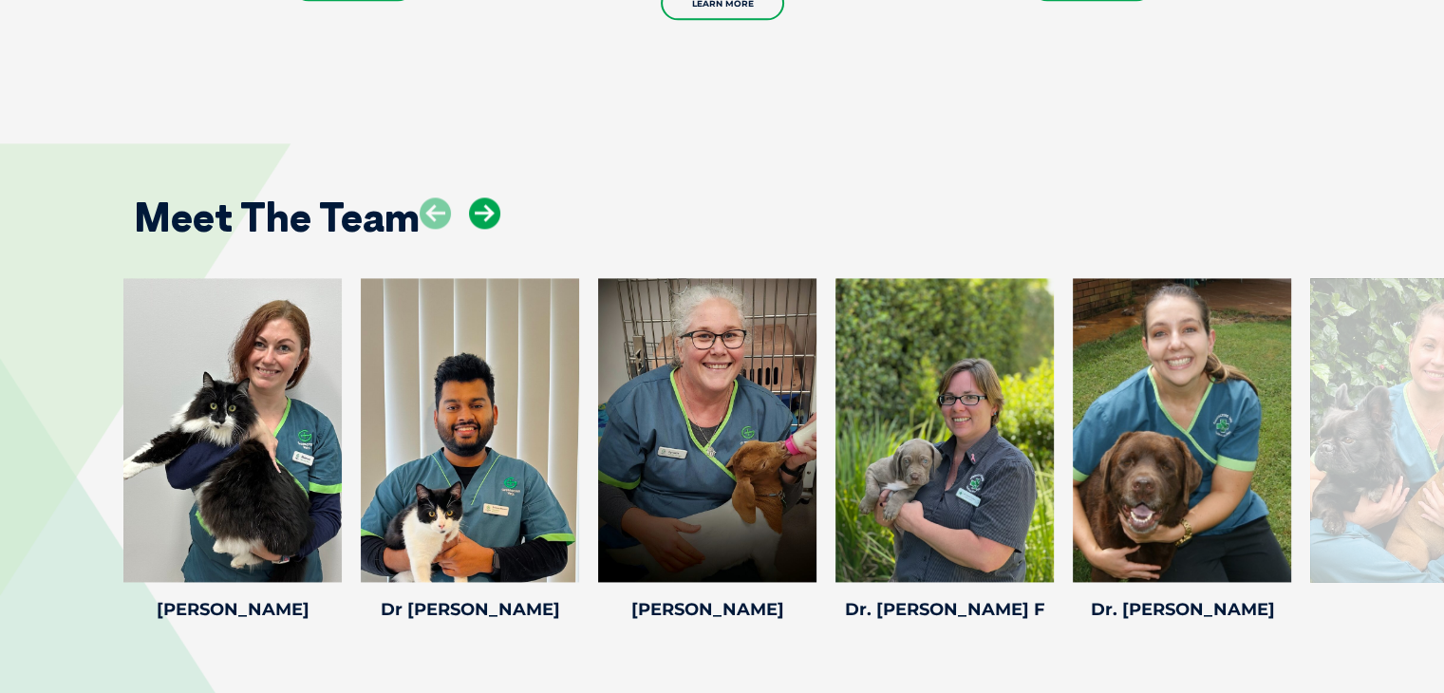
click at [490, 213] on icon at bounding box center [484, 213] width 31 height 31
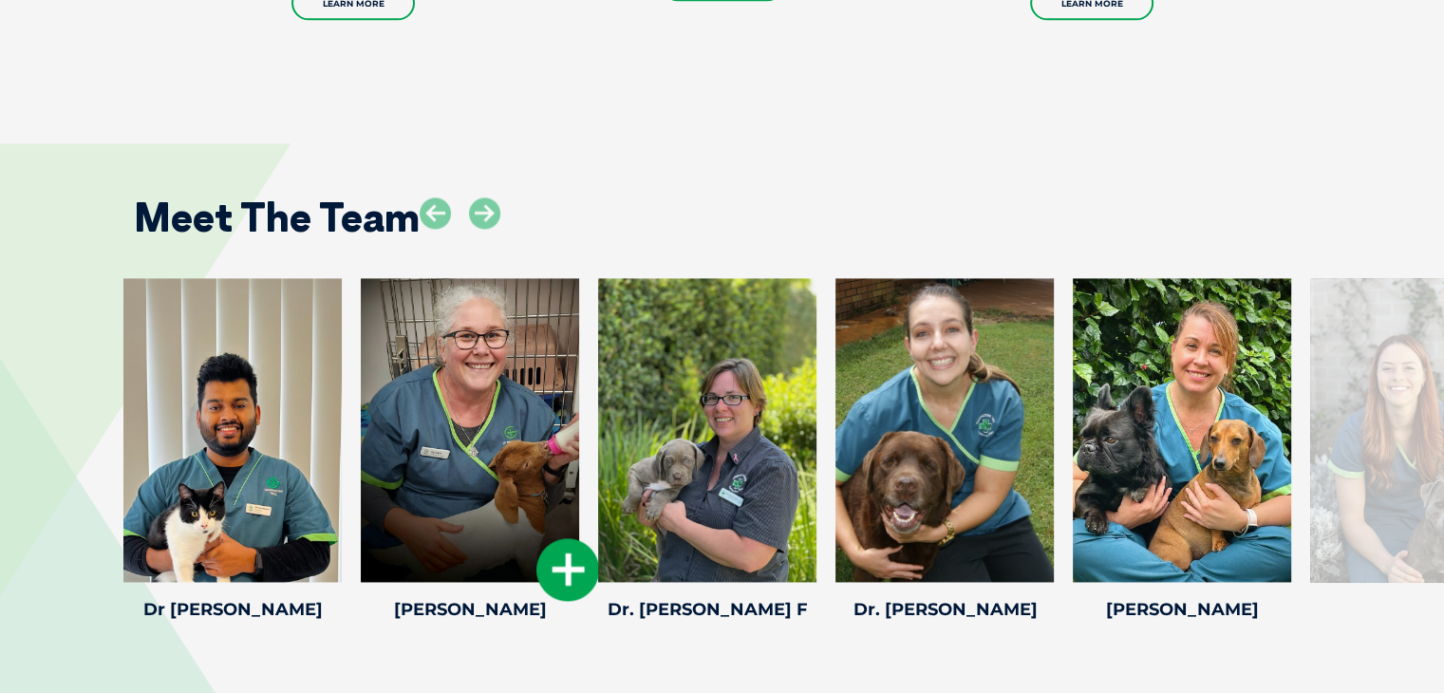
click at [557, 563] on icon at bounding box center [567, 569] width 63 height 63
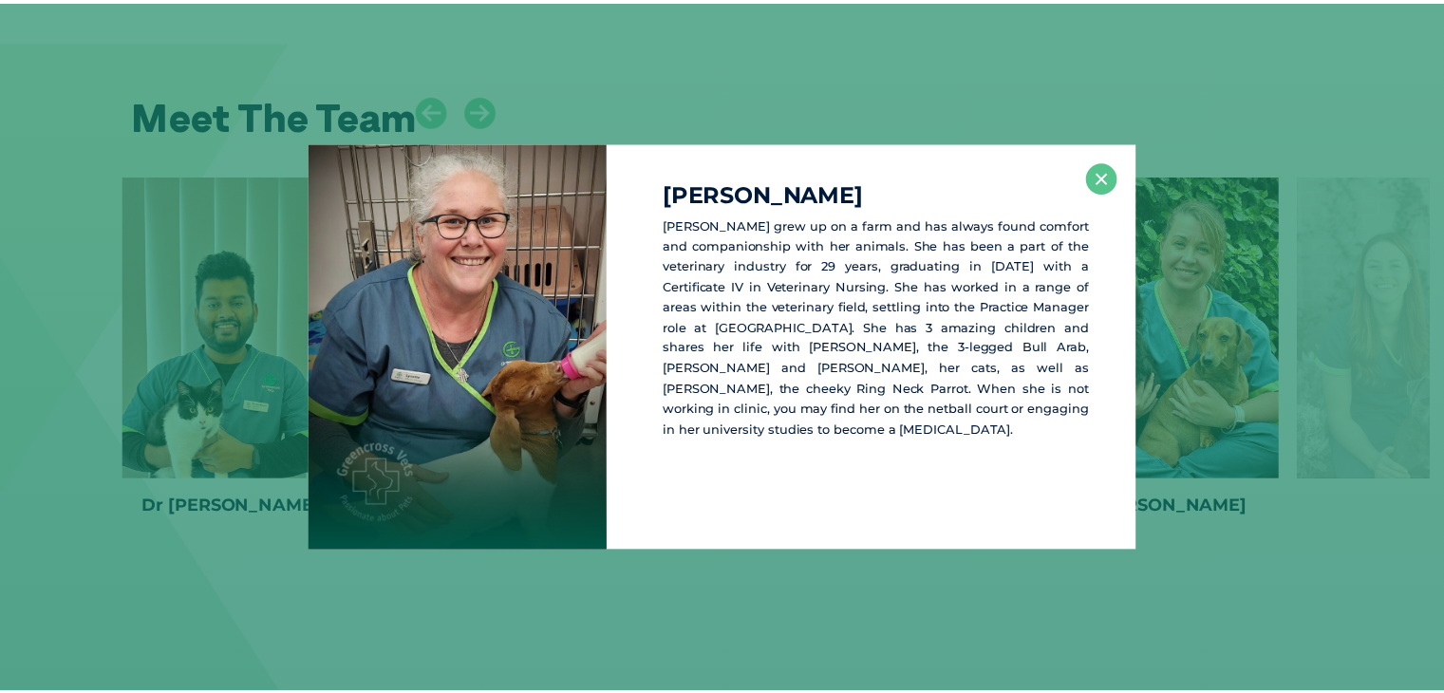
scroll to position [2670, 0]
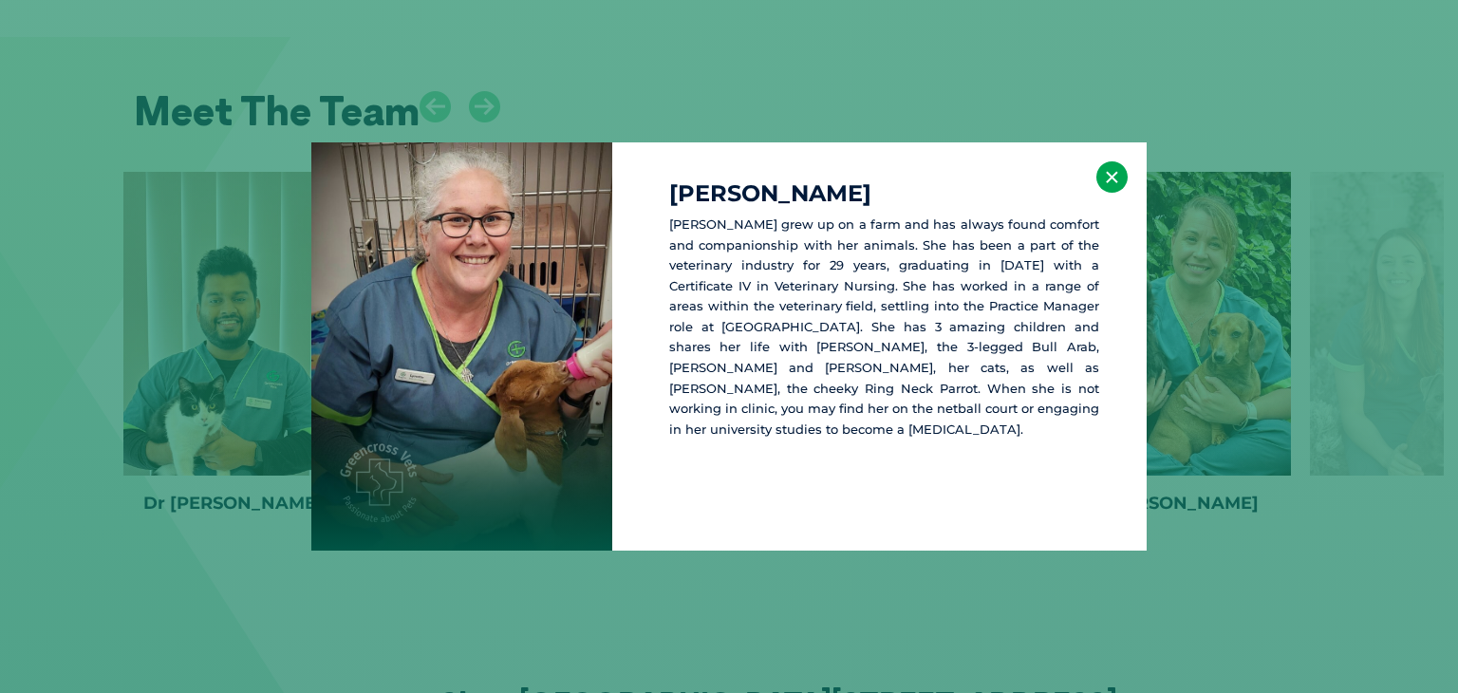
click at [1108, 173] on button "×" at bounding box center [1112, 176] width 31 height 31
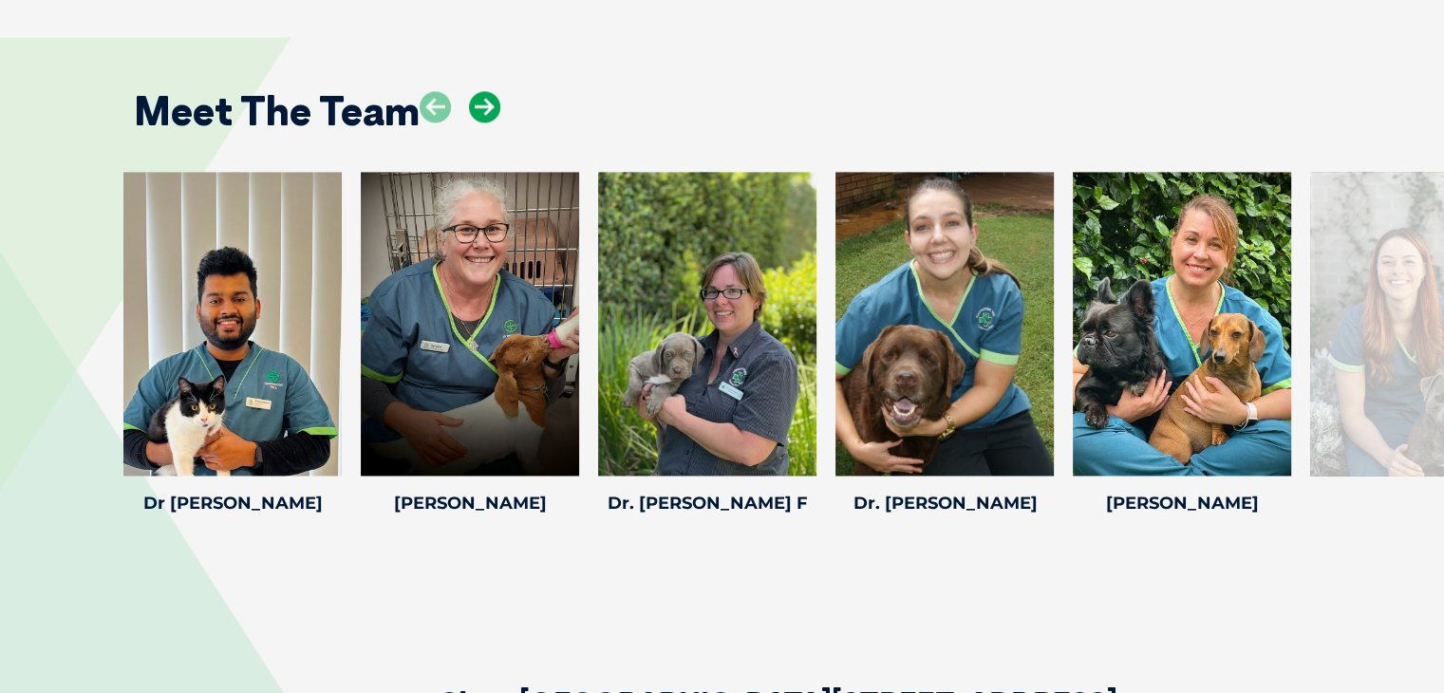
click at [479, 107] on icon at bounding box center [484, 106] width 31 height 31
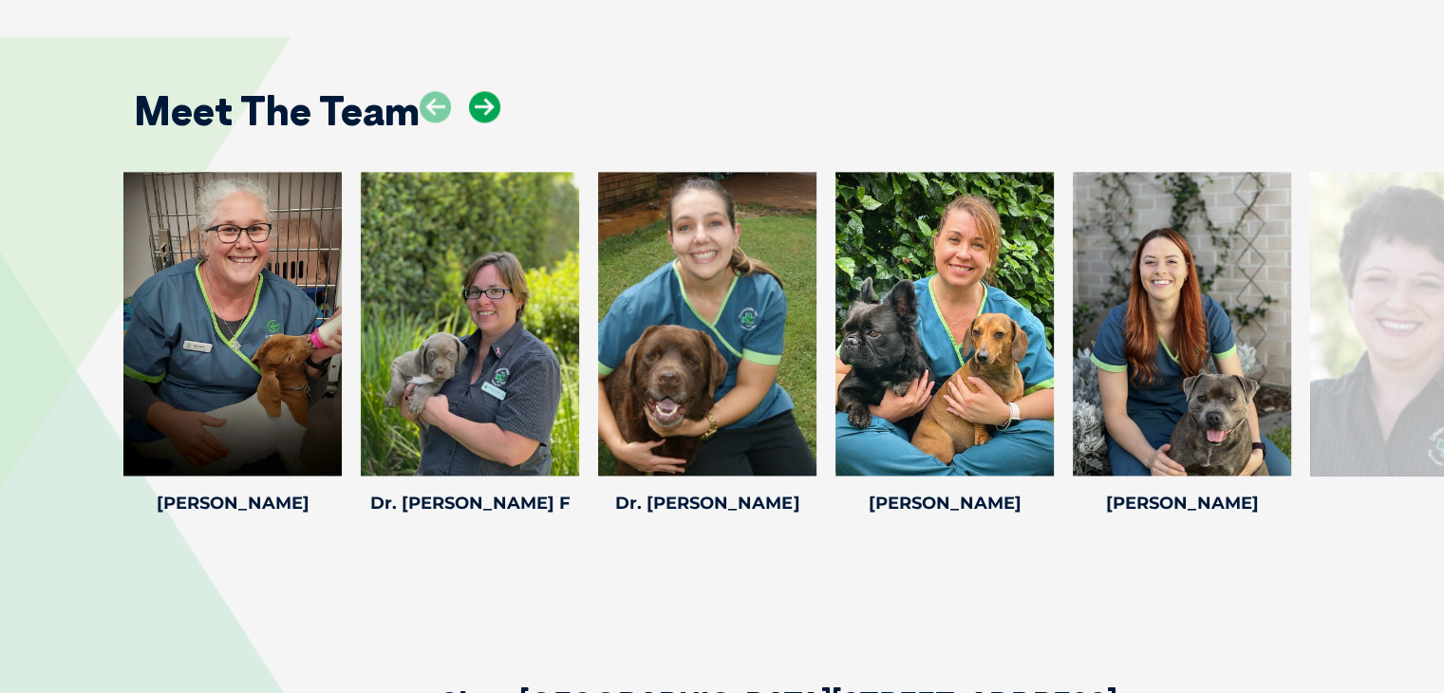
click at [479, 107] on icon at bounding box center [484, 106] width 31 height 31
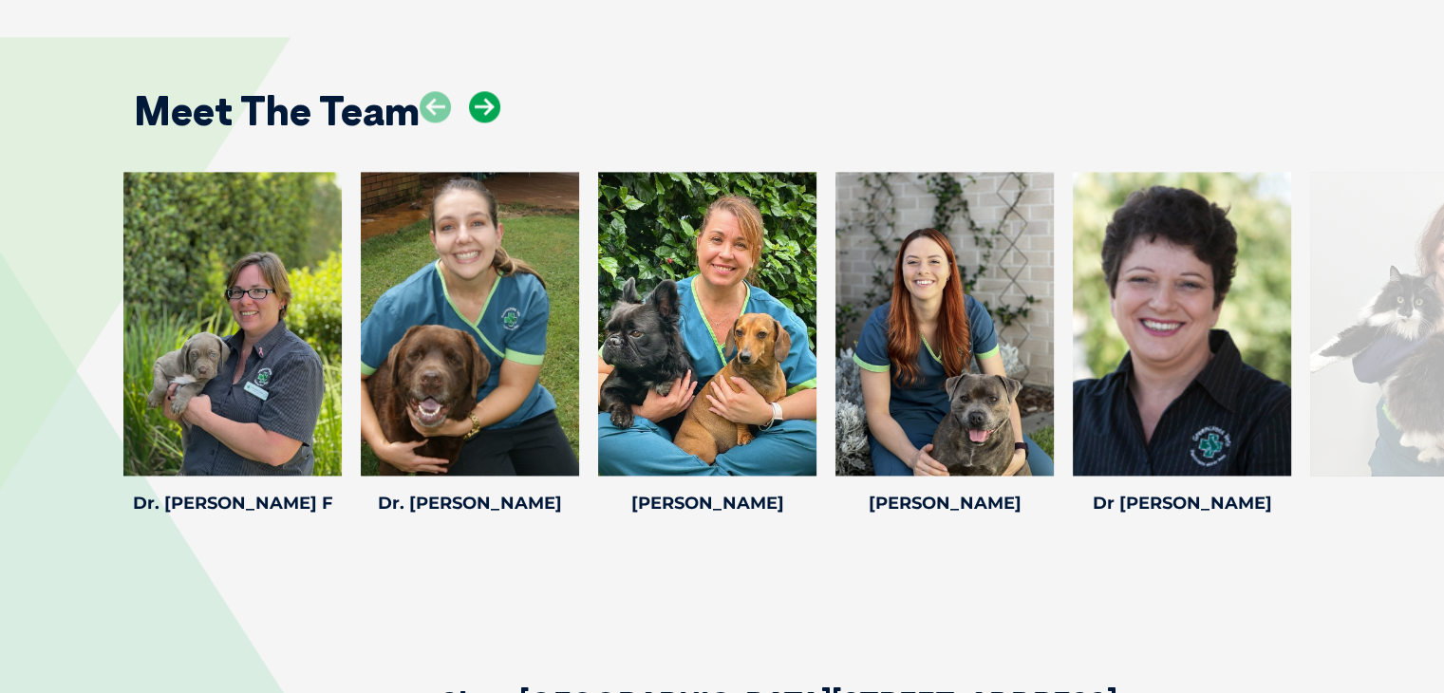
click at [479, 107] on icon at bounding box center [484, 106] width 31 height 31
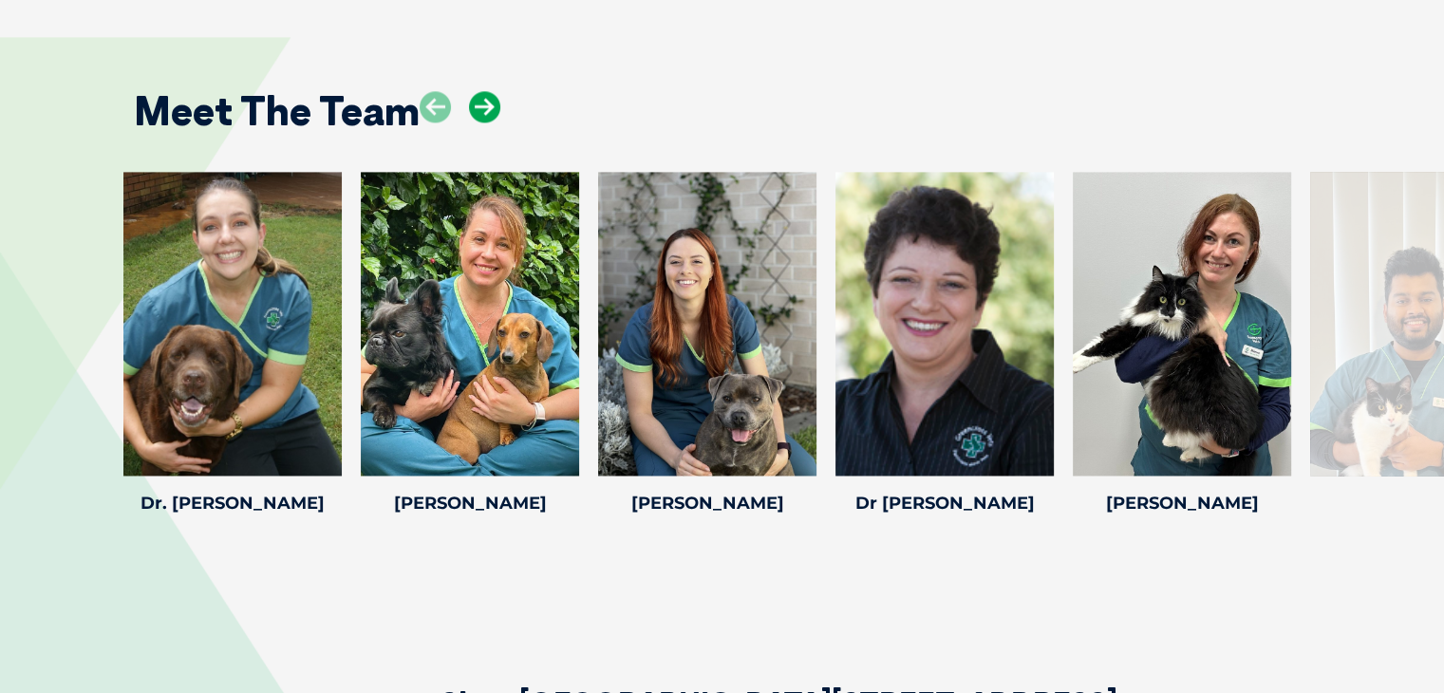
click at [479, 107] on icon at bounding box center [484, 106] width 31 height 31
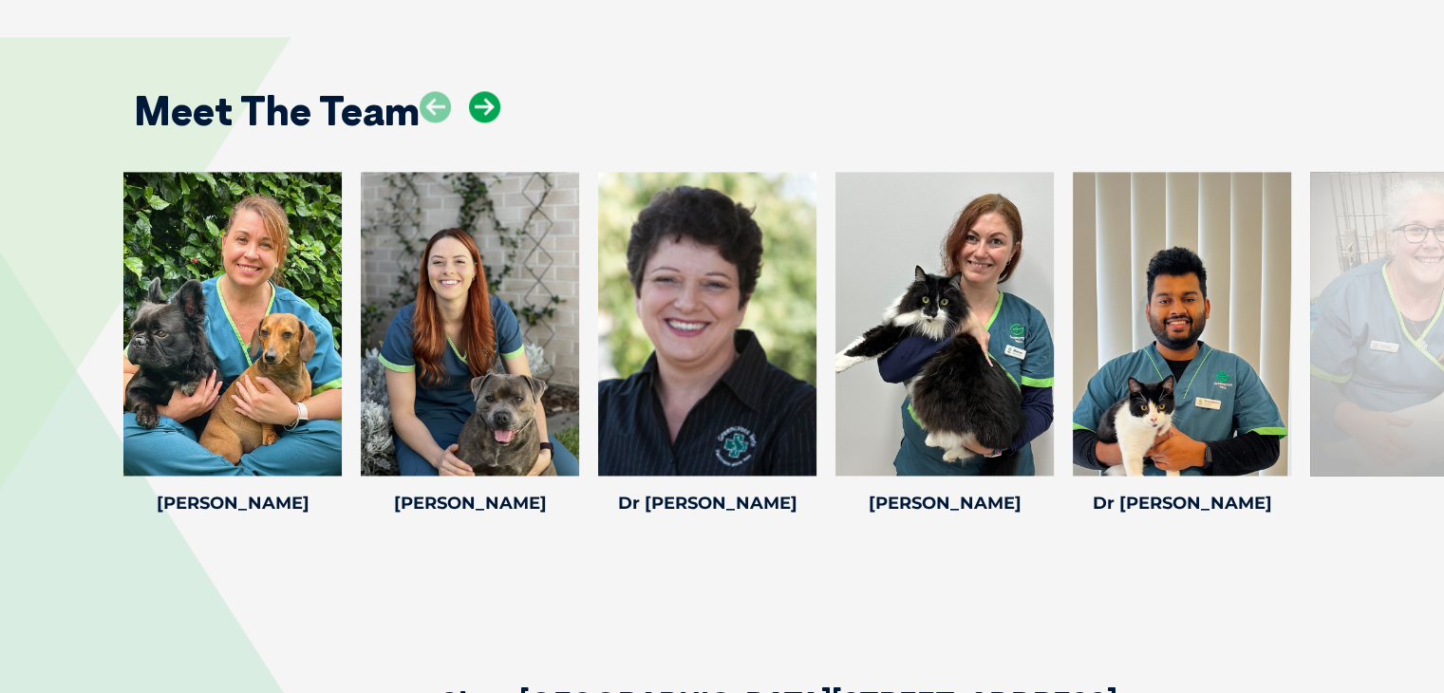
click at [479, 107] on icon at bounding box center [484, 106] width 31 height 31
